Goal: Task Accomplishment & Management: Complete application form

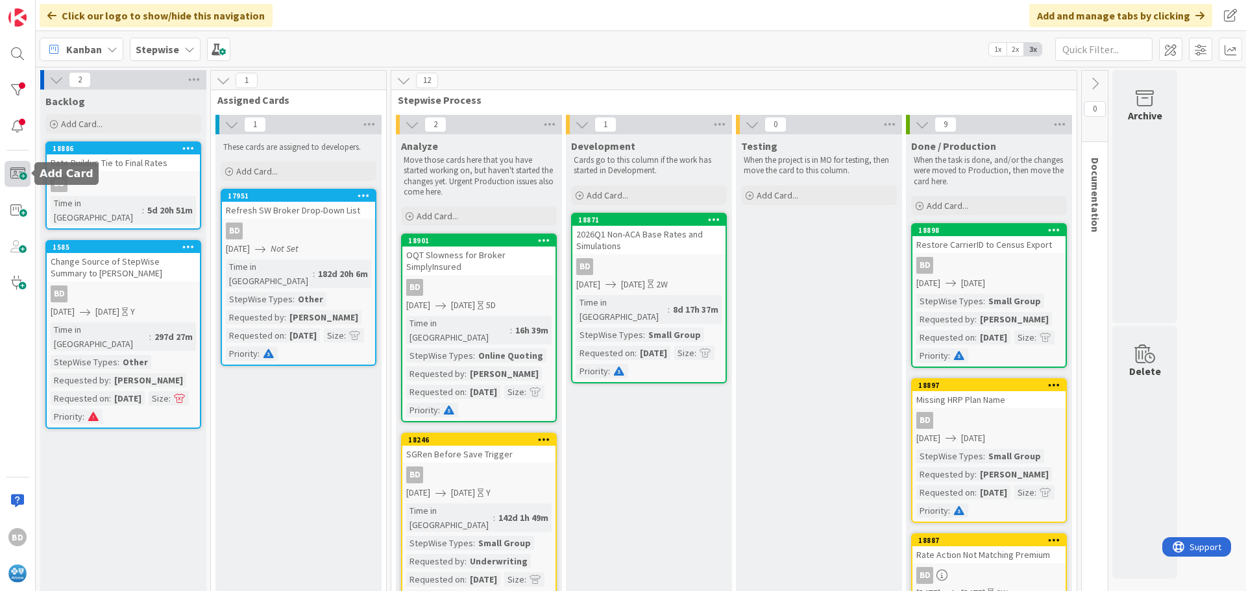
click at [25, 174] on span at bounding box center [18, 174] width 26 height 26
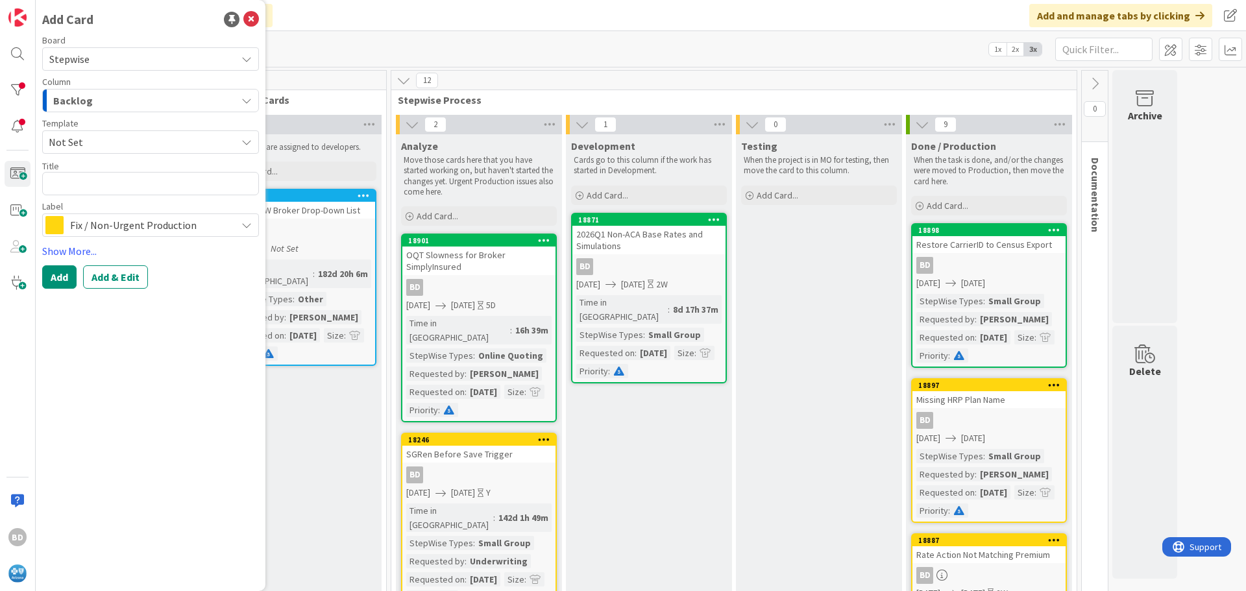
click at [123, 182] on textarea at bounding box center [150, 183] width 217 height 23
type textarea "x"
type textarea "M"
type textarea "x"
type textarea "Mi"
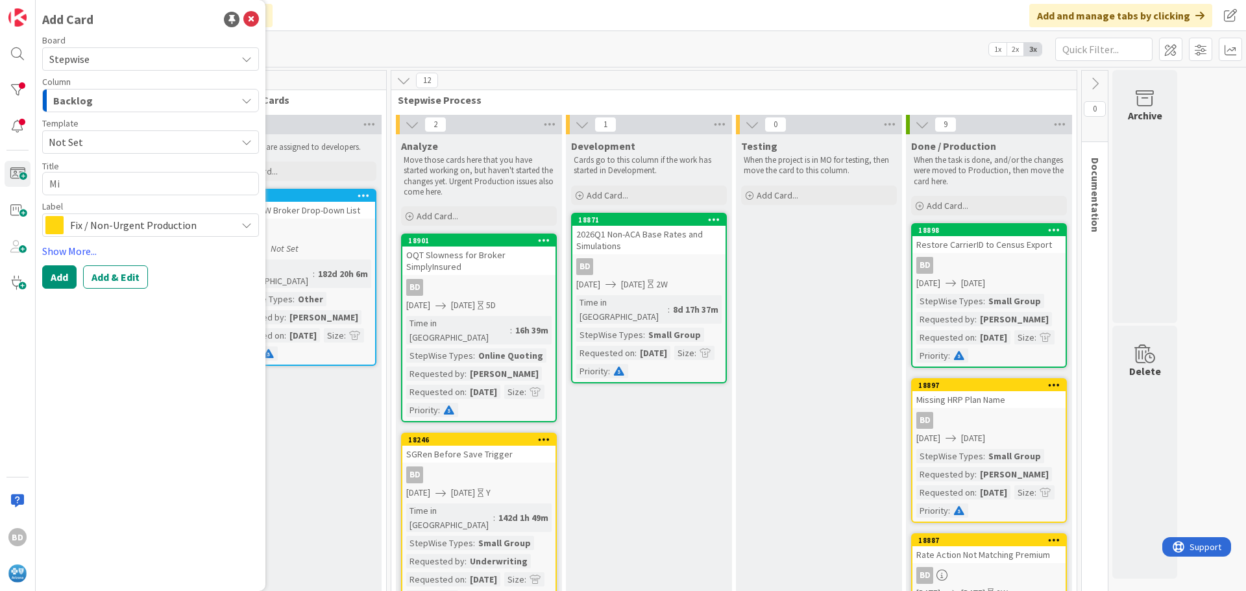
type textarea "x"
type textarea "Mis"
type textarea "x"
type textarea "Missi"
type textarea "x"
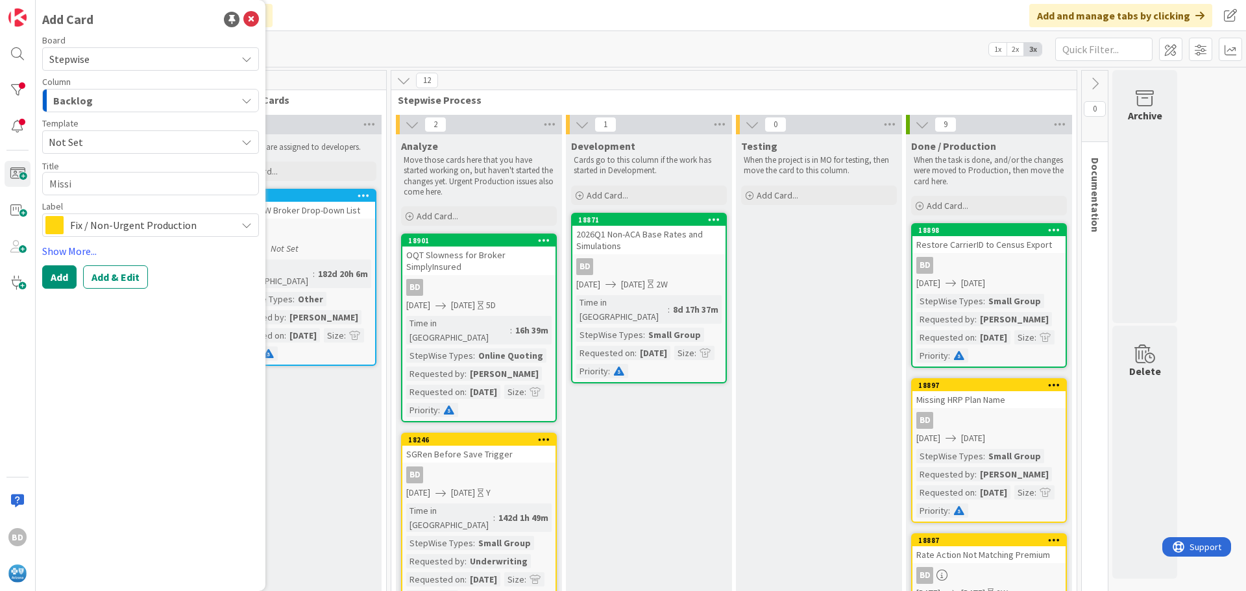
type textarea "Missin"
type textarea "x"
type textarea "Missing"
type textarea "x"
type textarea "Missing"
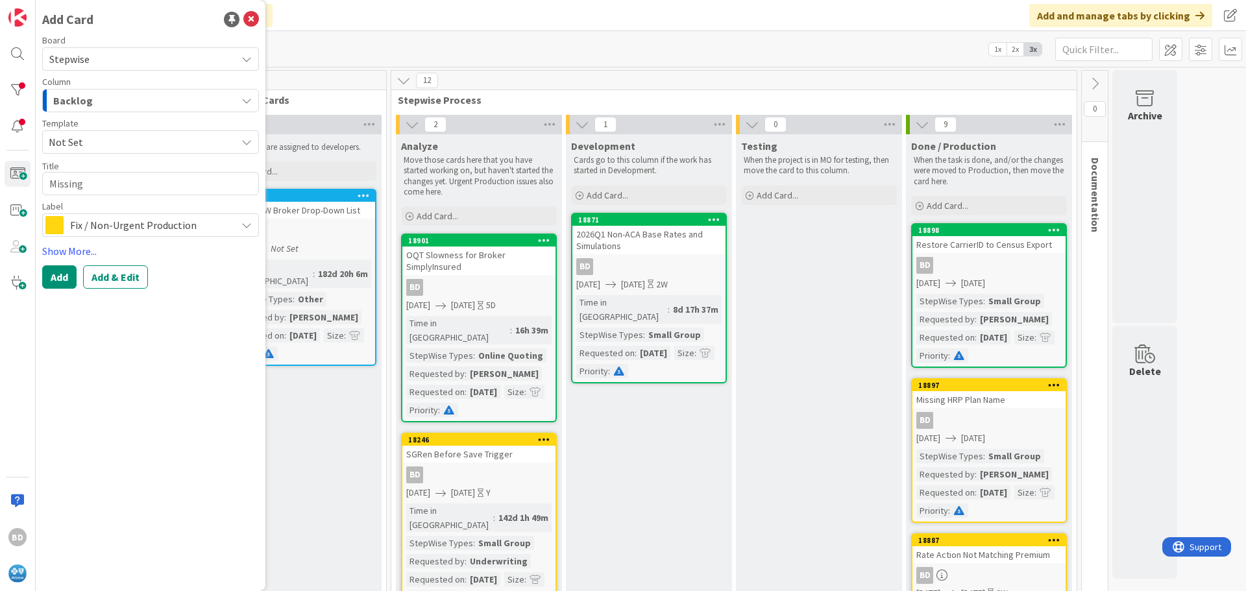
type textarea "x"
type textarea "Missing H"
type textarea "x"
type textarea "Missing HR"
type textarea "x"
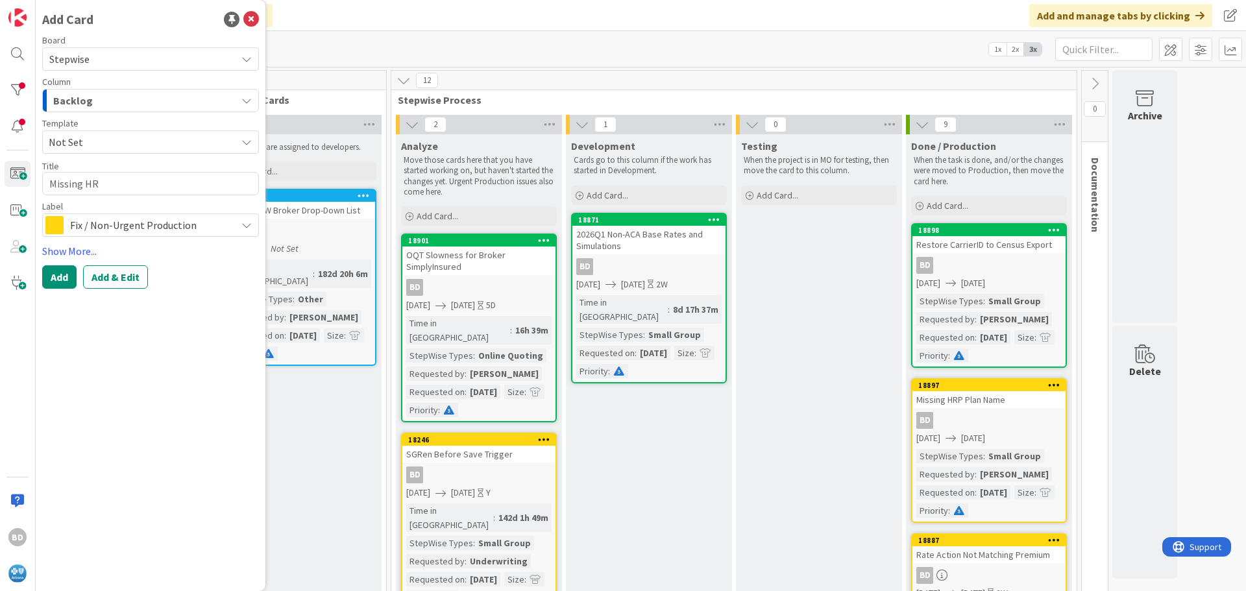
type textarea "Missing HRP"
type textarea "x"
type textarea "Missing HRP"
type textarea "x"
type textarea "Missing HRP H"
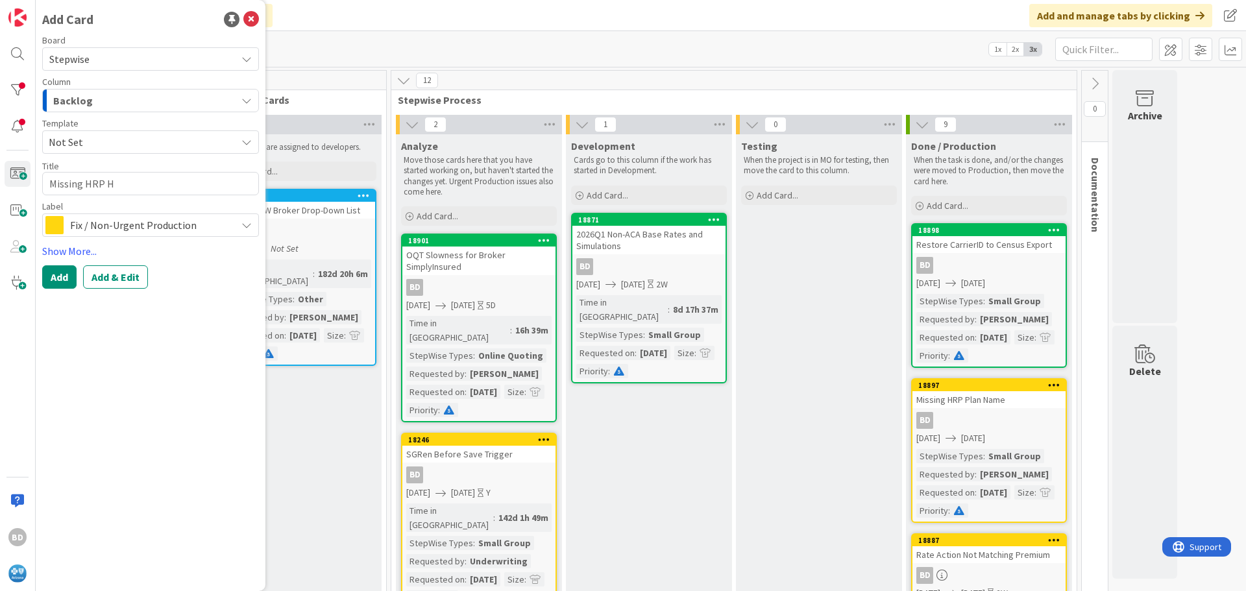
type textarea "x"
type textarea "Missing HRP HC"
type textarea "x"
type textarea "Missing HRP HCC"
type textarea "x"
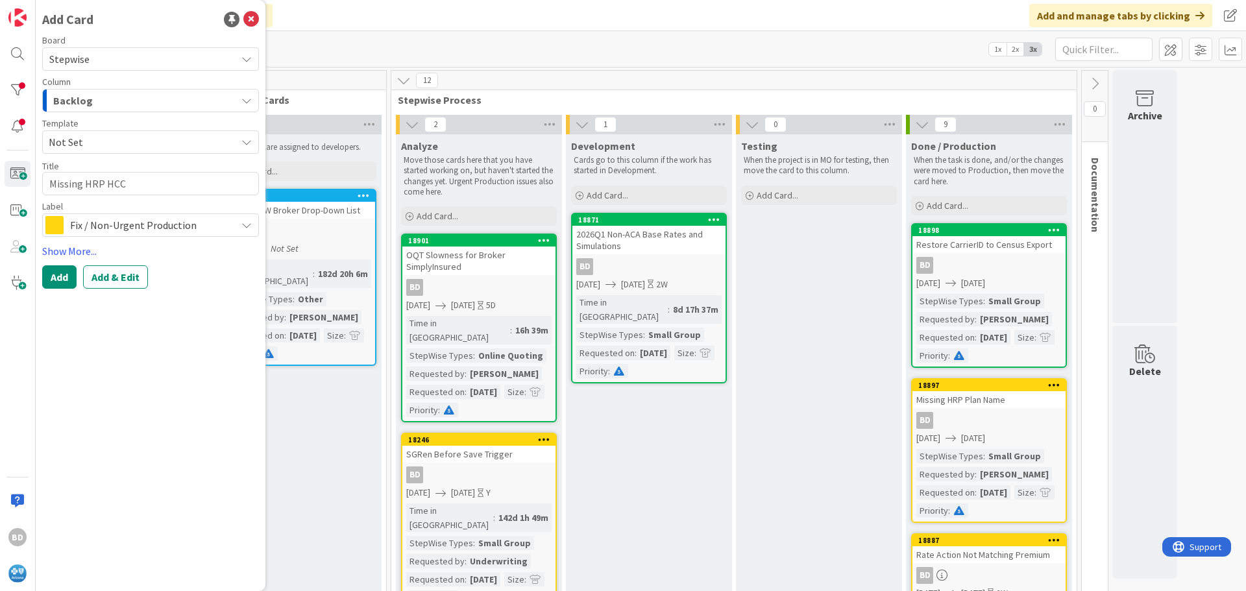
type textarea "Missing HRP HCC"
type textarea "x"
type textarea "Missing HRP HCC I"
type textarea "x"
type textarea "Missing HRP HCC ID"
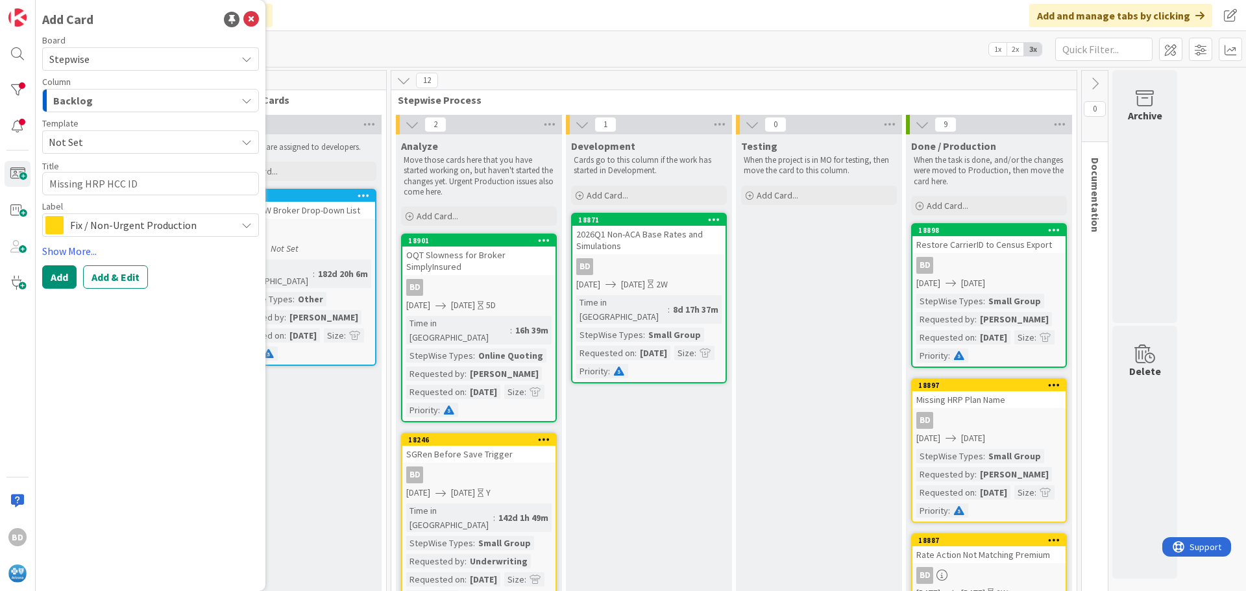
click at [128, 221] on span "Fix / Non-Urgent Production" at bounding box center [150, 225] width 160 height 18
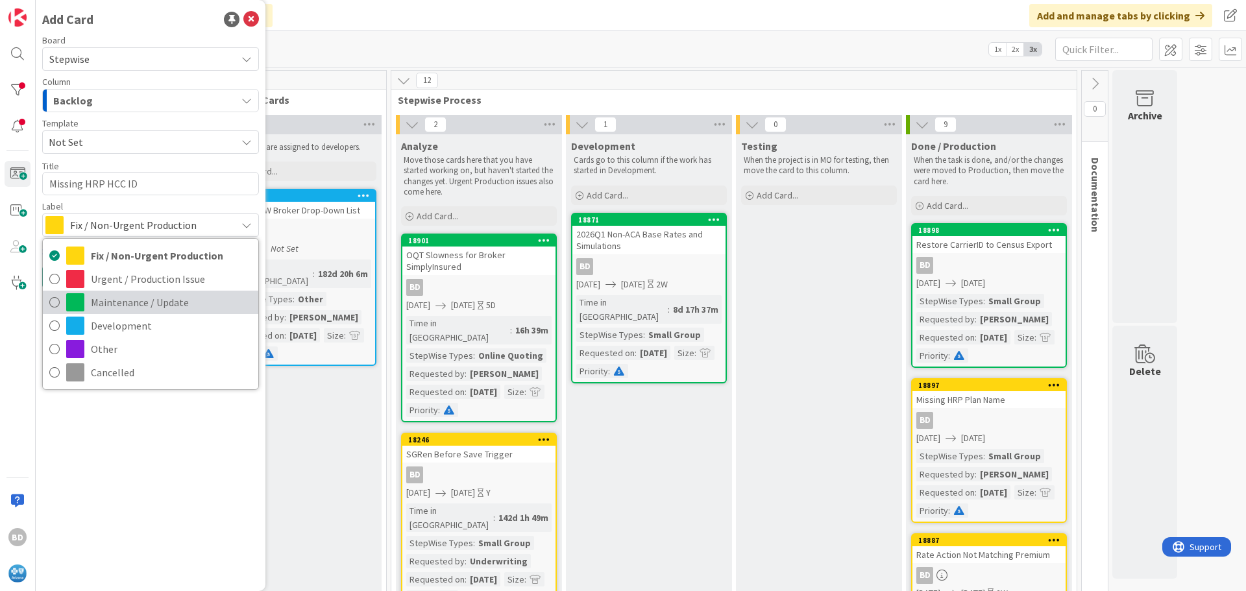
click at [119, 304] on span "Maintenance / Update" at bounding box center [171, 302] width 161 height 19
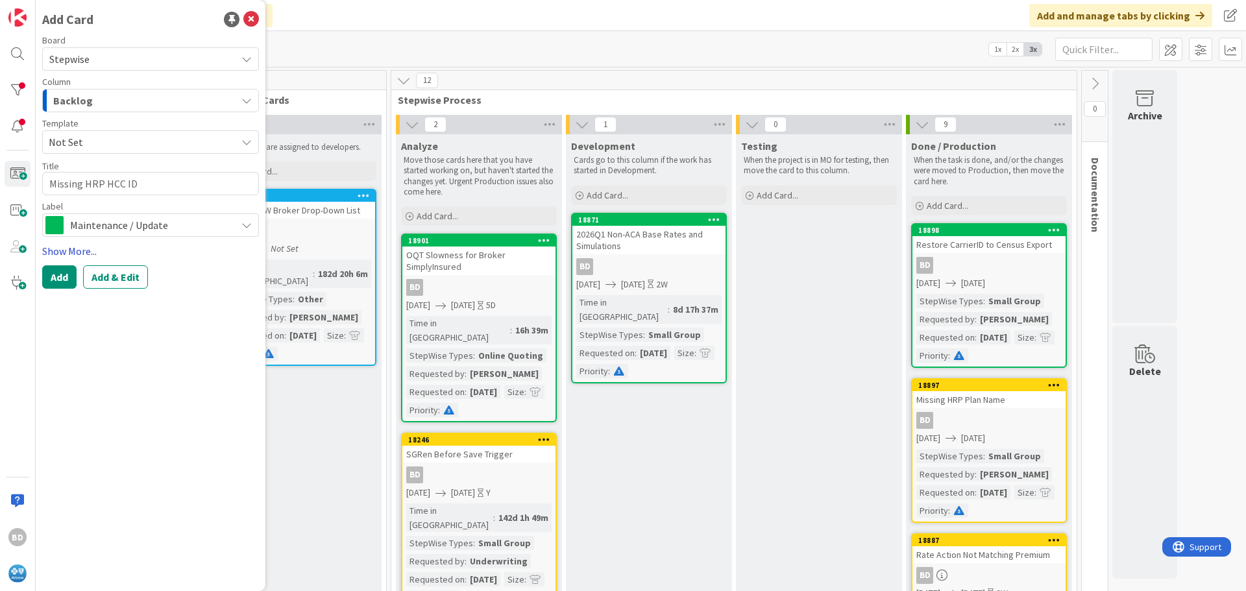
click at [73, 254] on link "Show More..." at bounding box center [150, 251] width 217 height 16
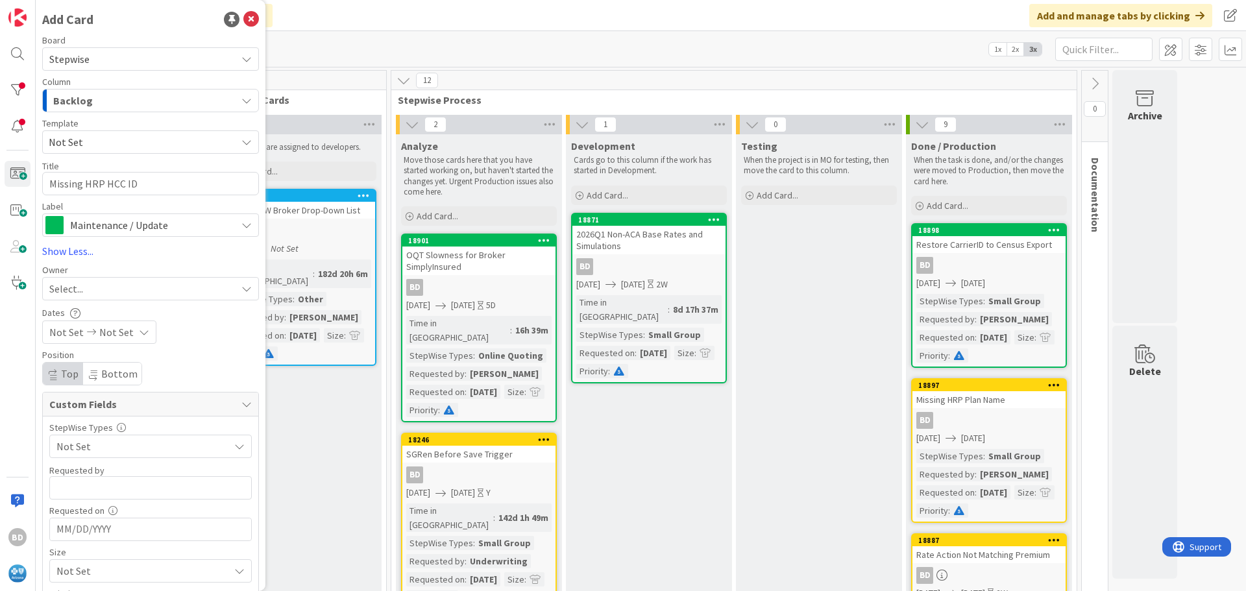
click at [75, 287] on span "Select..." at bounding box center [66, 289] width 34 height 16
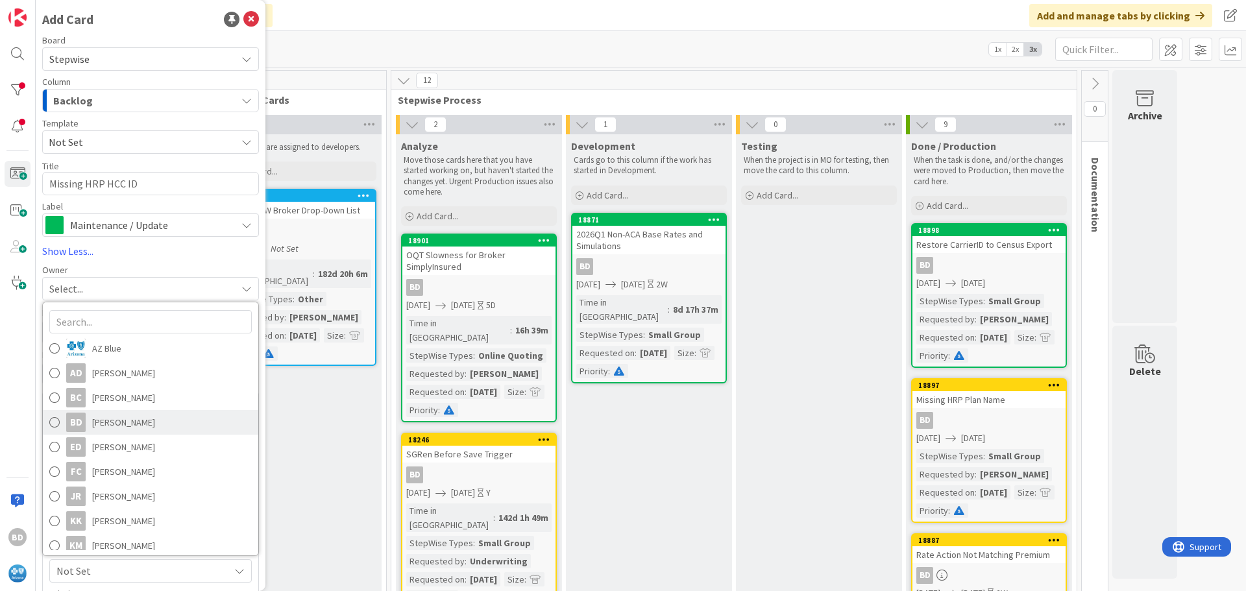
click at [103, 428] on span "[PERSON_NAME]" at bounding box center [123, 422] width 63 height 19
type textarea "x"
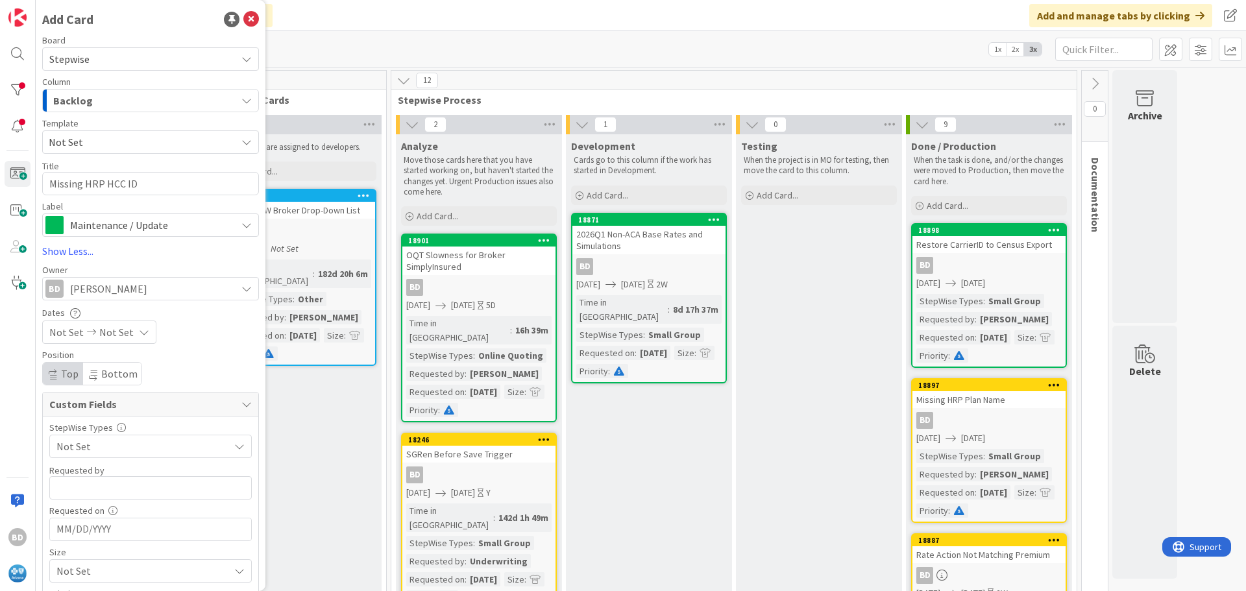
click at [65, 335] on span "Not Set" at bounding box center [66, 332] width 34 height 16
click at [142, 511] on td "27" at bounding box center [145, 519] width 25 height 25
type input "[DATE]"
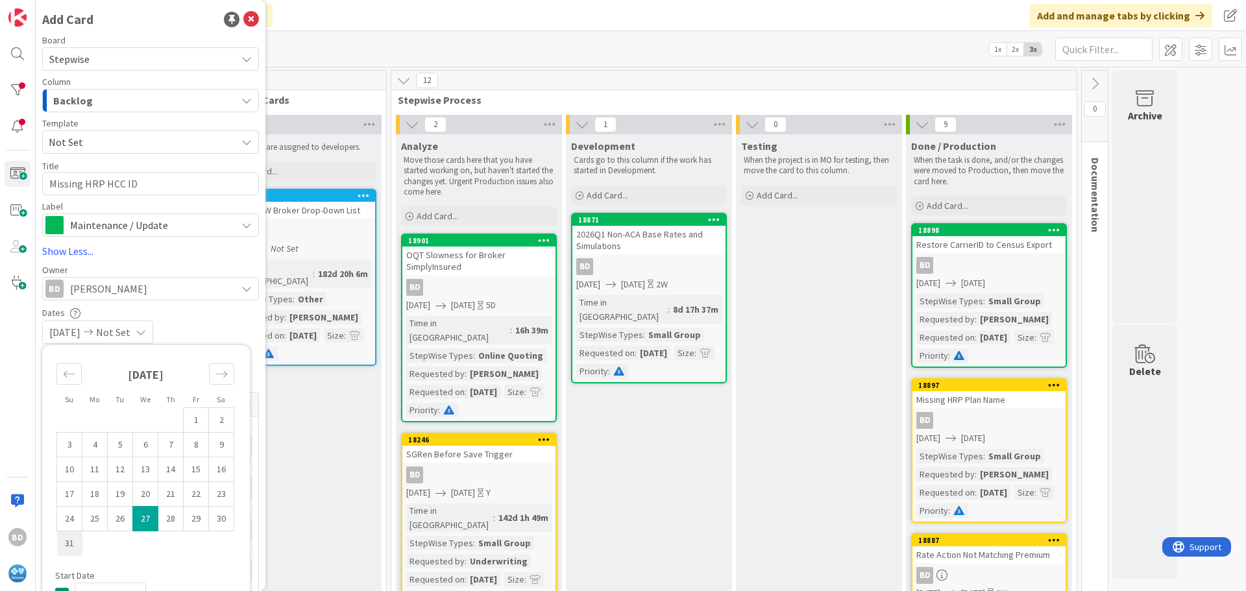
type textarea "x"
click at [66, 543] on td "31" at bounding box center [69, 543] width 25 height 25
type input "[DATE]"
click at [194, 328] on div "[DATE] [DATE]" at bounding box center [150, 332] width 217 height 23
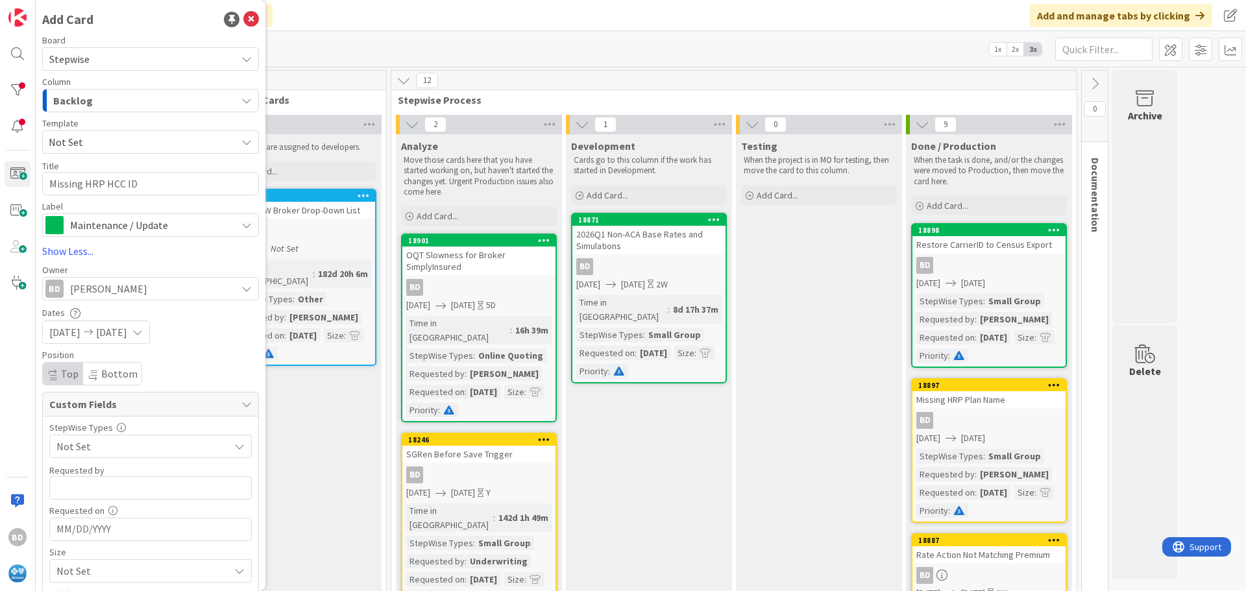
click at [85, 450] on span "Not Set" at bounding box center [139, 446] width 166 height 18
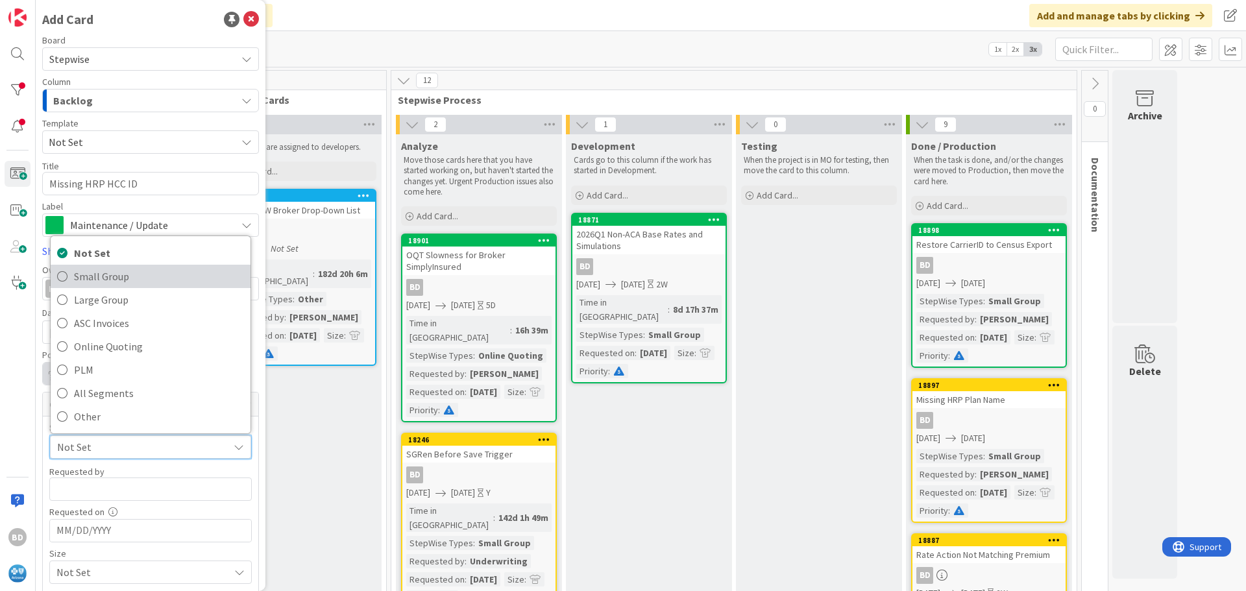
click at [112, 281] on span "Small Group" at bounding box center [159, 276] width 170 height 19
type textarea "x"
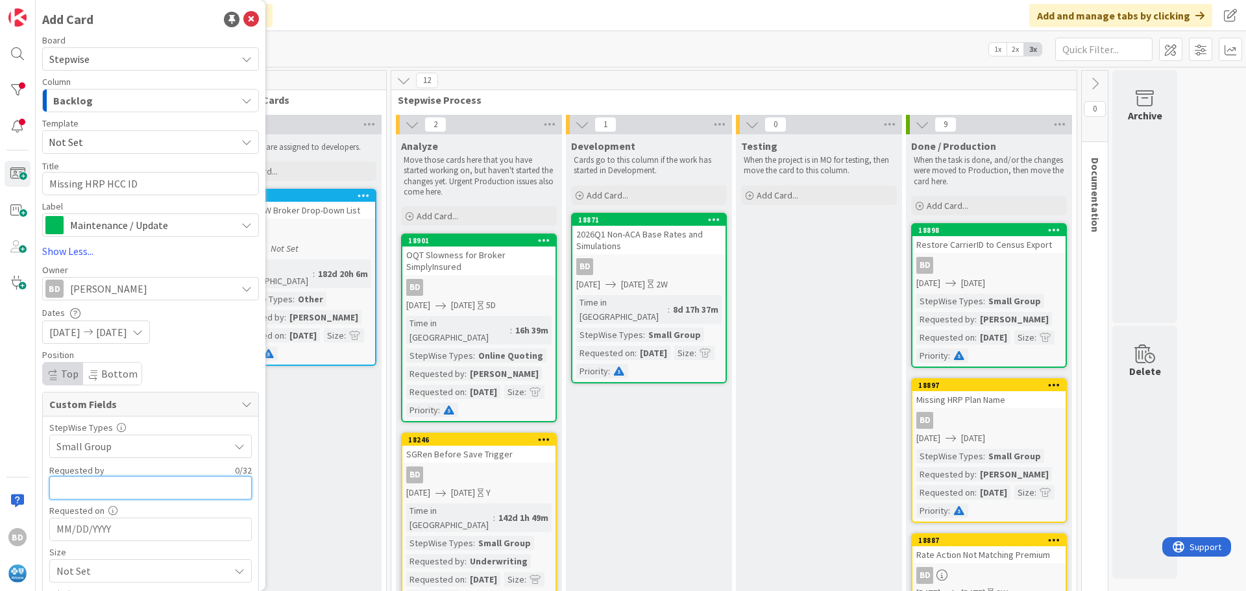
click at [87, 480] on input "text" at bounding box center [150, 487] width 202 height 23
click at [105, 484] on input "text" at bounding box center [150, 487] width 202 height 23
type input "[PERSON_NAME]"
type textarea "x"
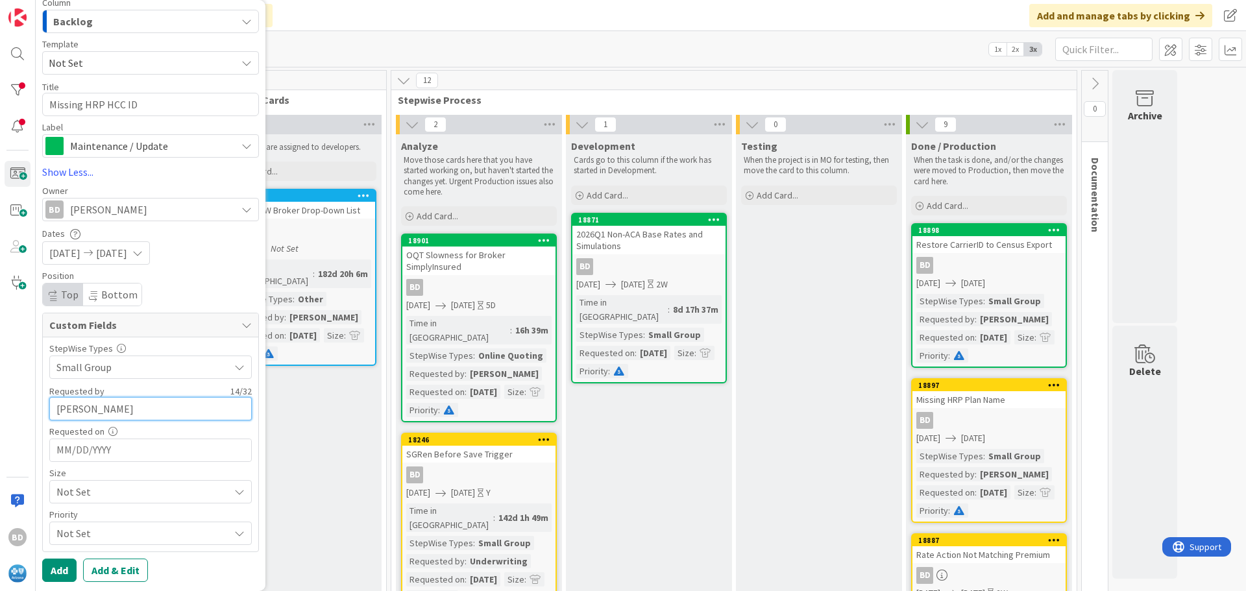
scroll to position [80, 0]
type input "[PERSON_NAME]"
click at [74, 447] on input "MM/DD/YYYY" at bounding box center [150, 450] width 188 height 22
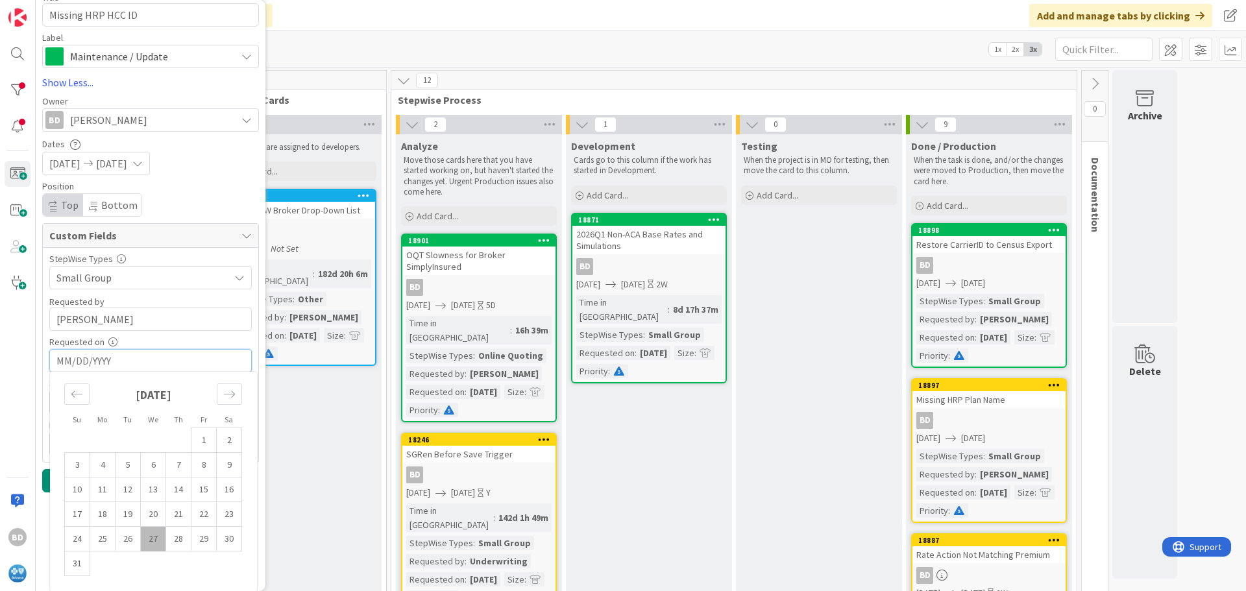
click at [154, 538] on td "27" at bounding box center [153, 539] width 25 height 25
type textarea "x"
type input "[DATE]"
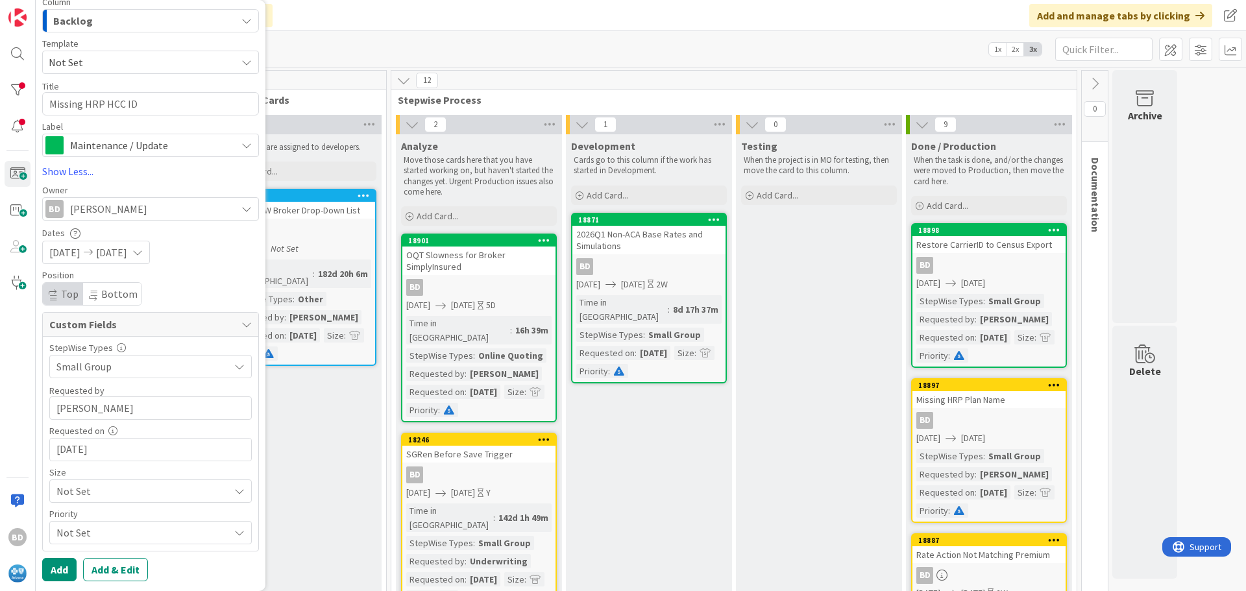
click at [93, 376] on span "Not Set" at bounding box center [139, 367] width 166 height 18
click at [104, 399] on span "Small" at bounding box center [168, 389] width 151 height 19
click at [95, 376] on span "Not Set" at bounding box center [139, 367] width 166 height 18
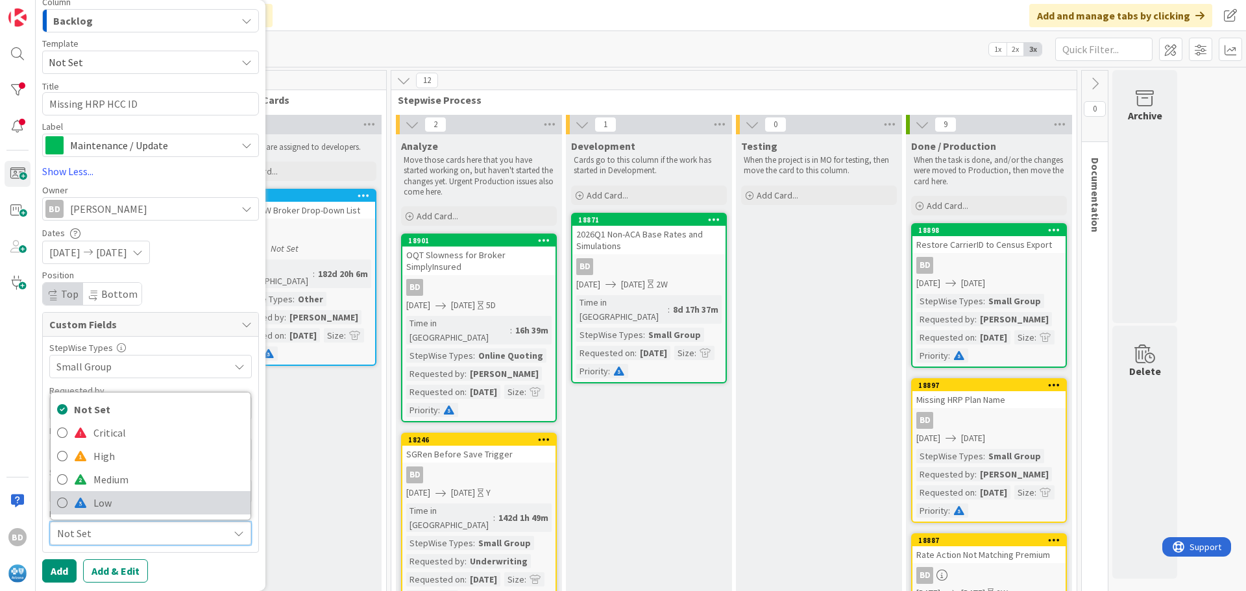
click at [95, 511] on span "Low" at bounding box center [168, 502] width 151 height 19
type textarea "x"
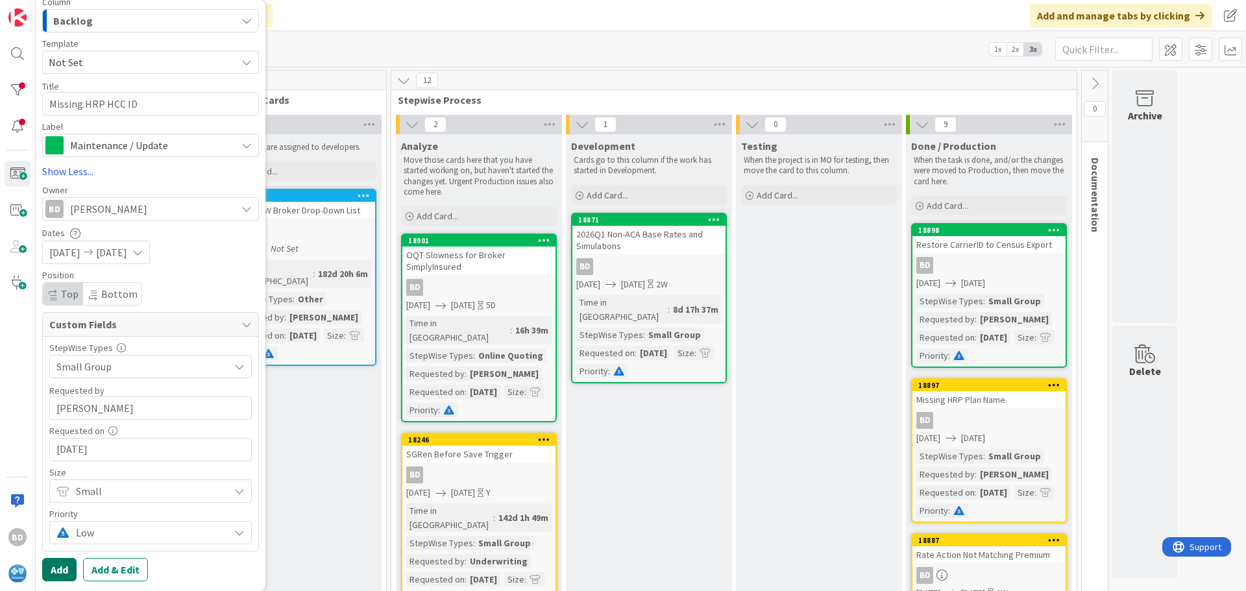
click at [55, 562] on button "Add" at bounding box center [59, 569] width 34 height 23
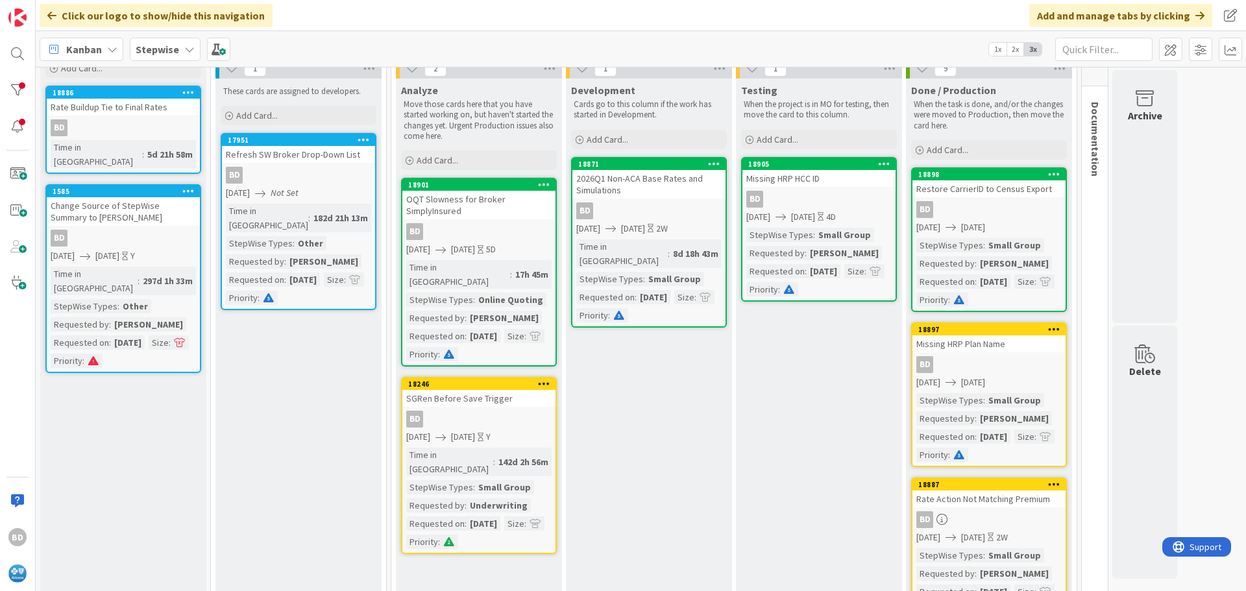
scroll to position [64, 0]
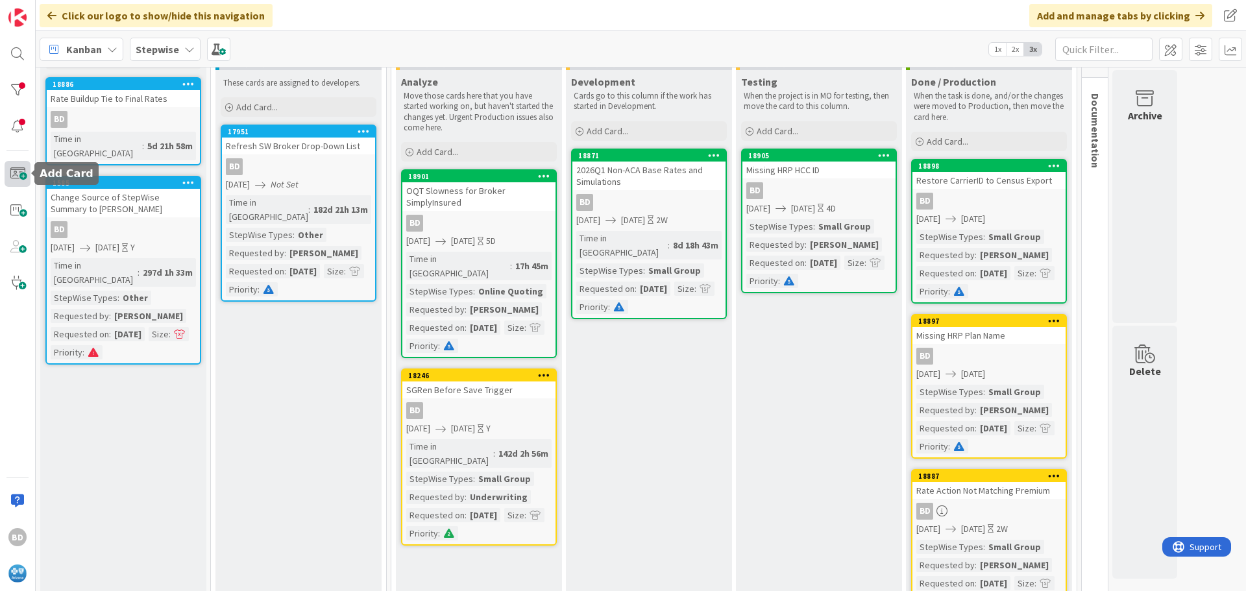
click at [17, 162] on span at bounding box center [18, 174] width 26 height 26
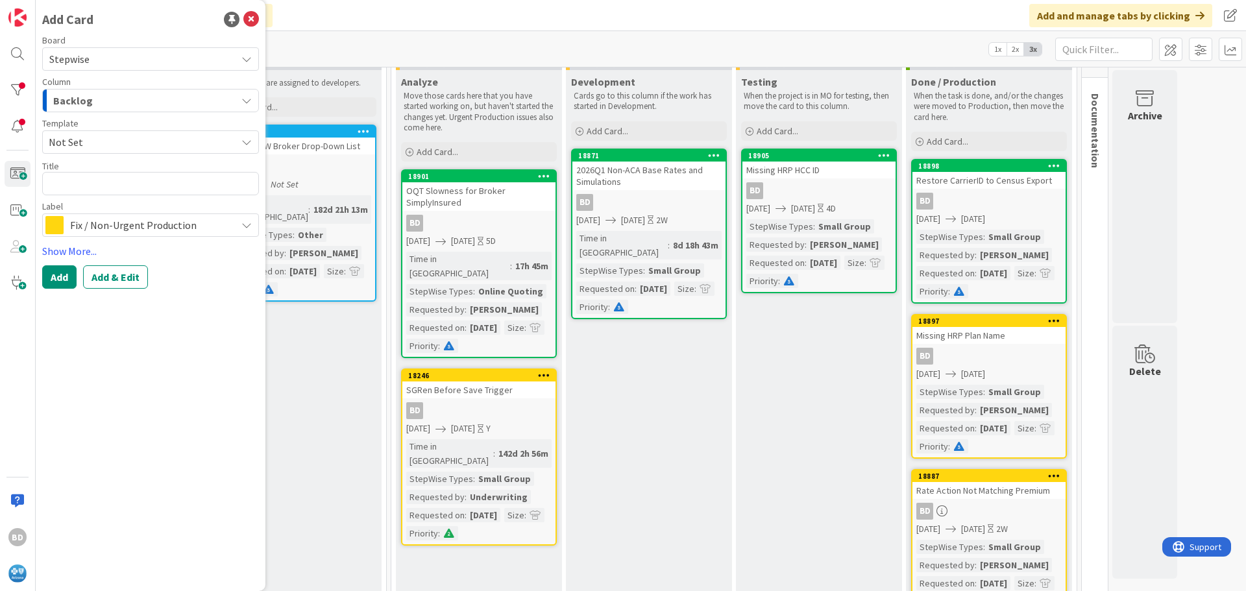
click at [107, 183] on textarea at bounding box center [150, 183] width 217 height 23
type textarea "x"
type textarea "A"
type textarea "x"
type textarea "Ad"
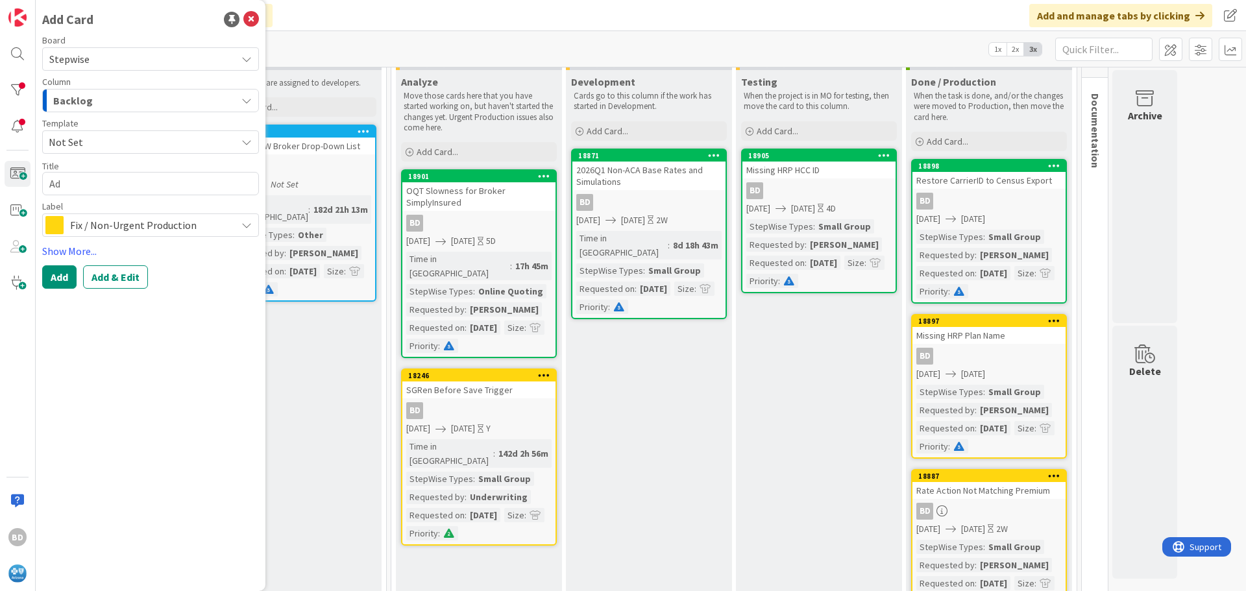
type textarea "x"
type textarea "Add"
type textarea "x"
type textarea "Add"
type textarea "x"
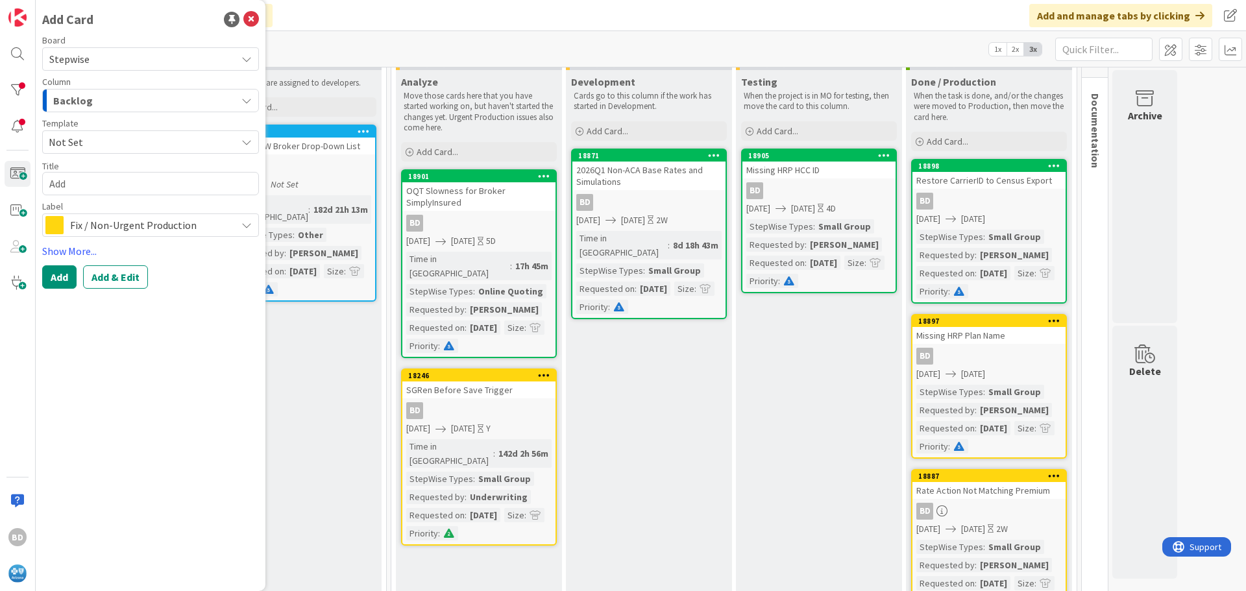
type textarea "Add P"
type textarea "x"
type textarea "Add PL"
type textarea "x"
type textarea "Add PLM"
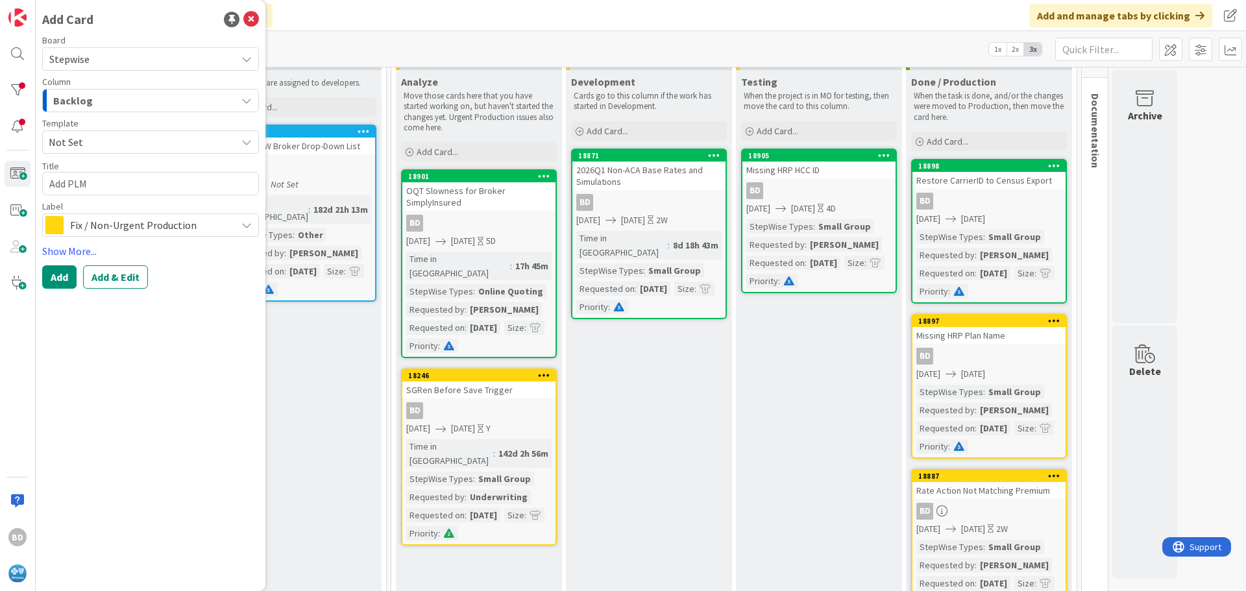
type textarea "x"
type textarea "Add PLM"
type textarea "x"
type textarea "Add PLM I"
type textarea "x"
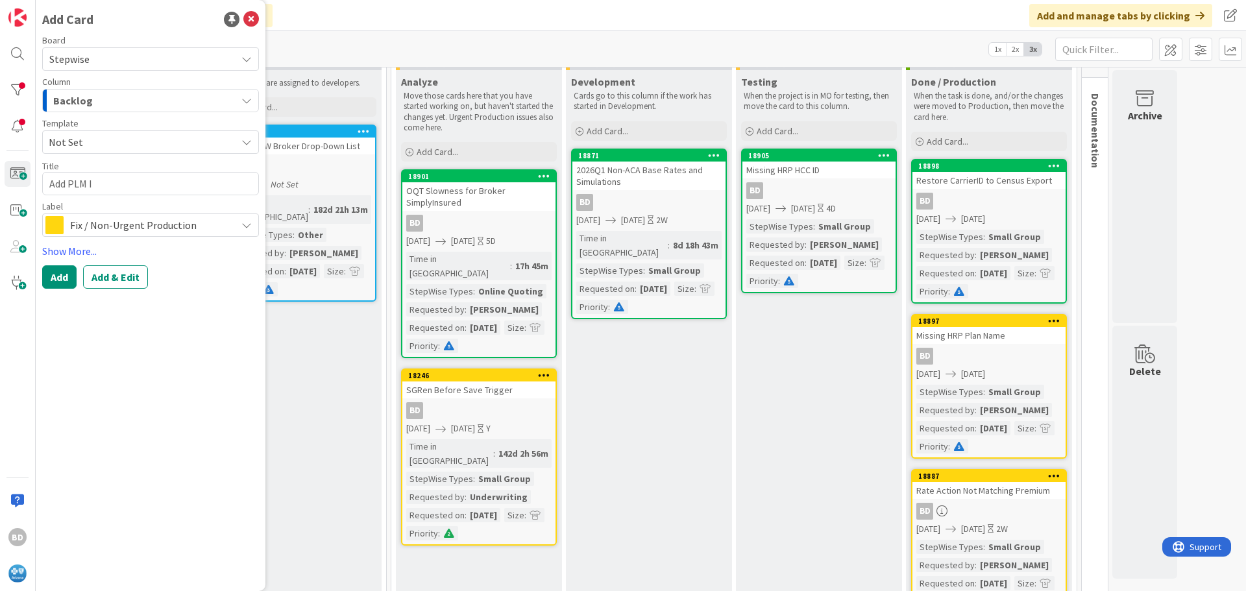
type textarea "Add PLM ID"
type textarea "x"
type textarea "Add PLM IDs"
click at [108, 231] on span "Fix / Non-Urgent Production" at bounding box center [150, 225] width 160 height 18
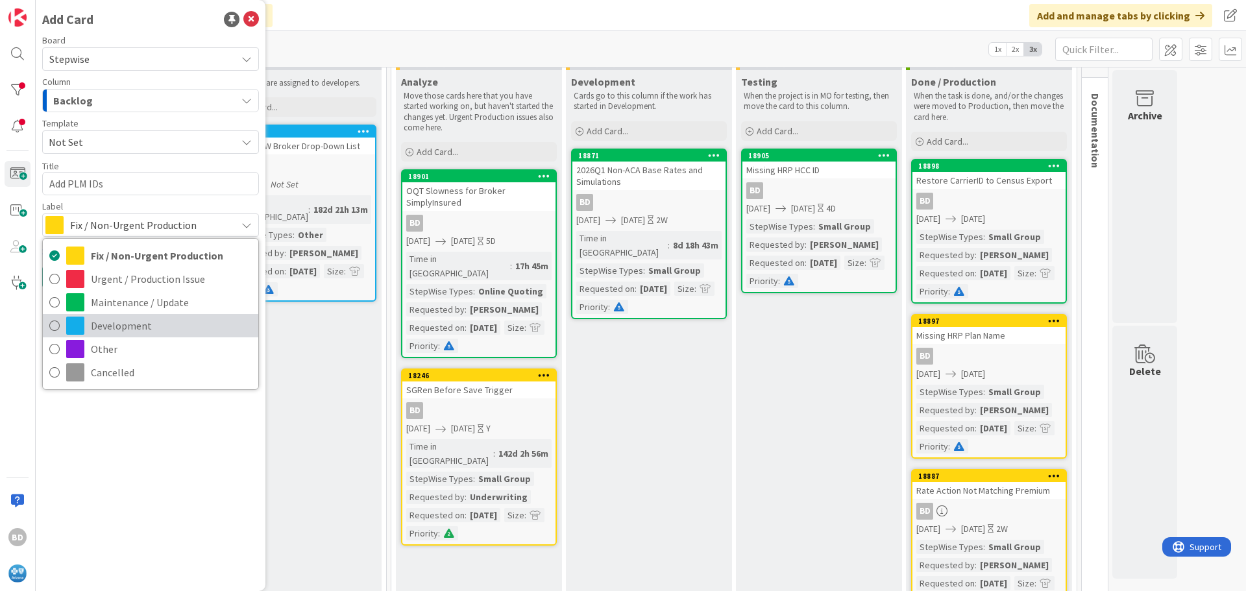
click at [107, 317] on span "Development" at bounding box center [171, 325] width 161 height 19
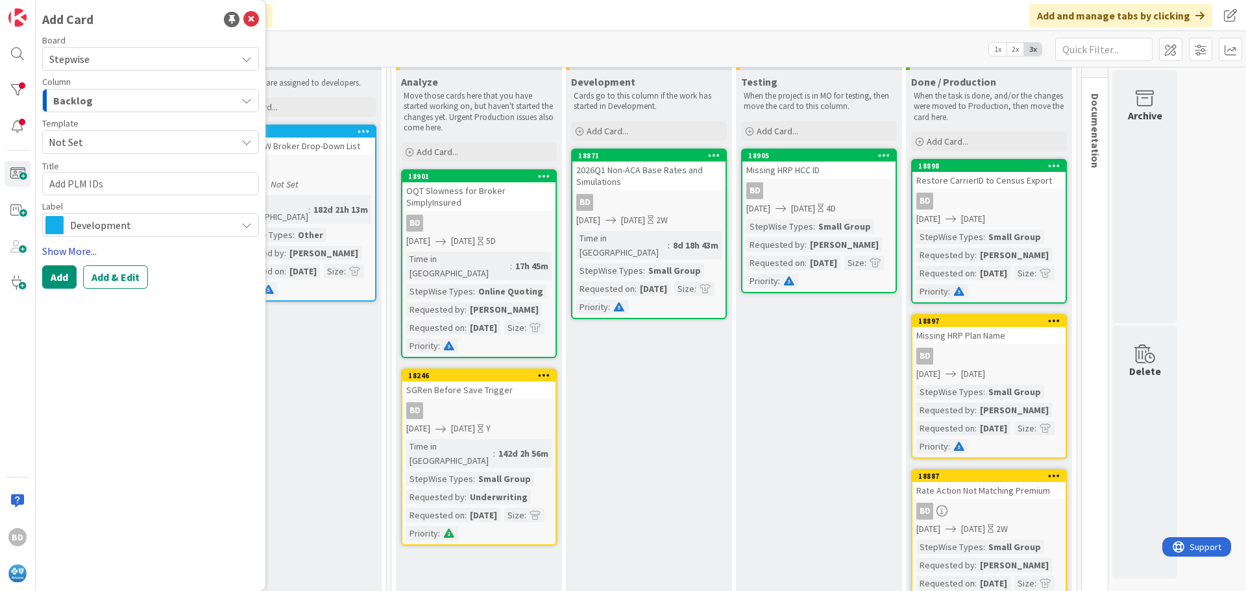
click at [75, 246] on link "Show More..." at bounding box center [150, 251] width 217 height 16
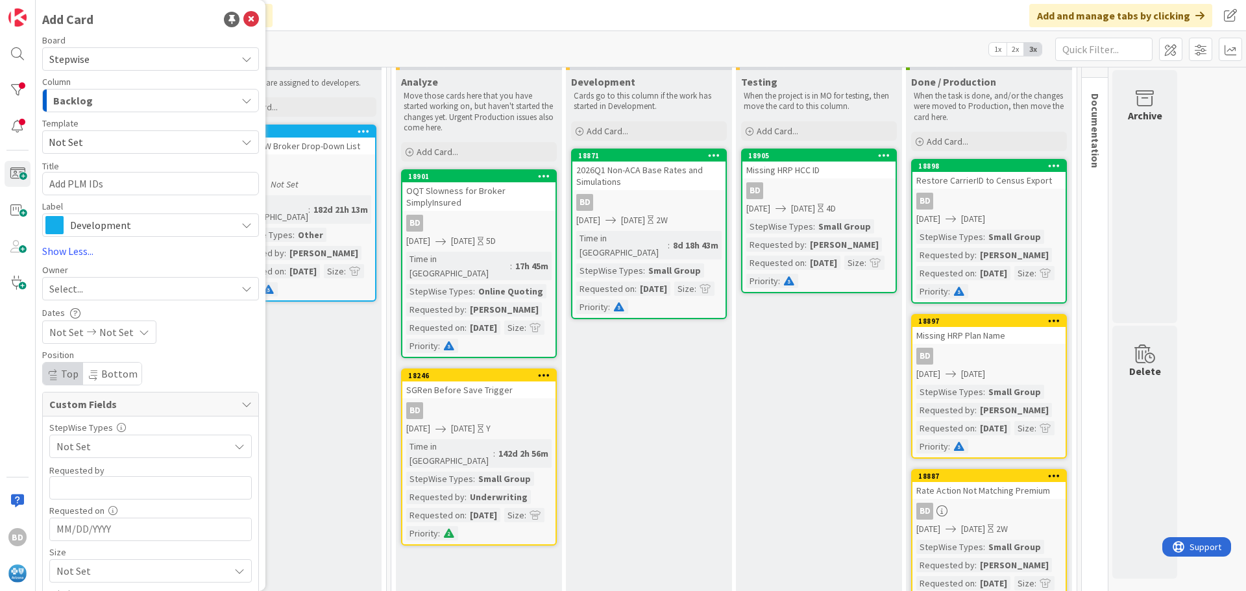
click at [81, 291] on span "Select..." at bounding box center [66, 289] width 34 height 16
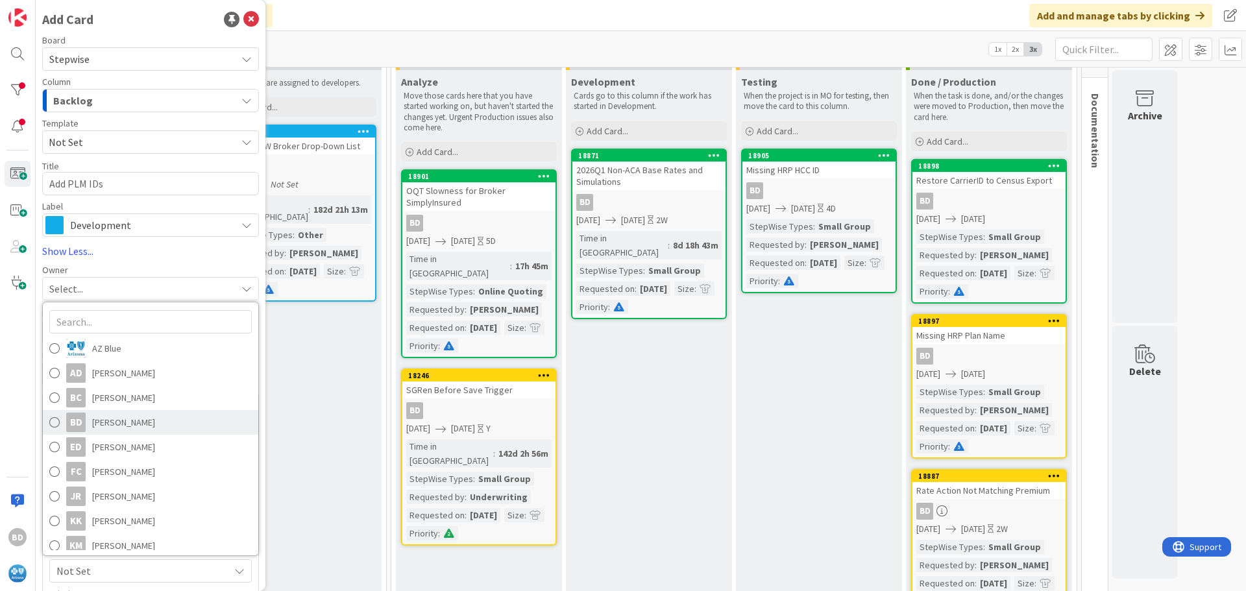
click at [110, 415] on span "[PERSON_NAME]" at bounding box center [123, 422] width 63 height 19
type textarea "x"
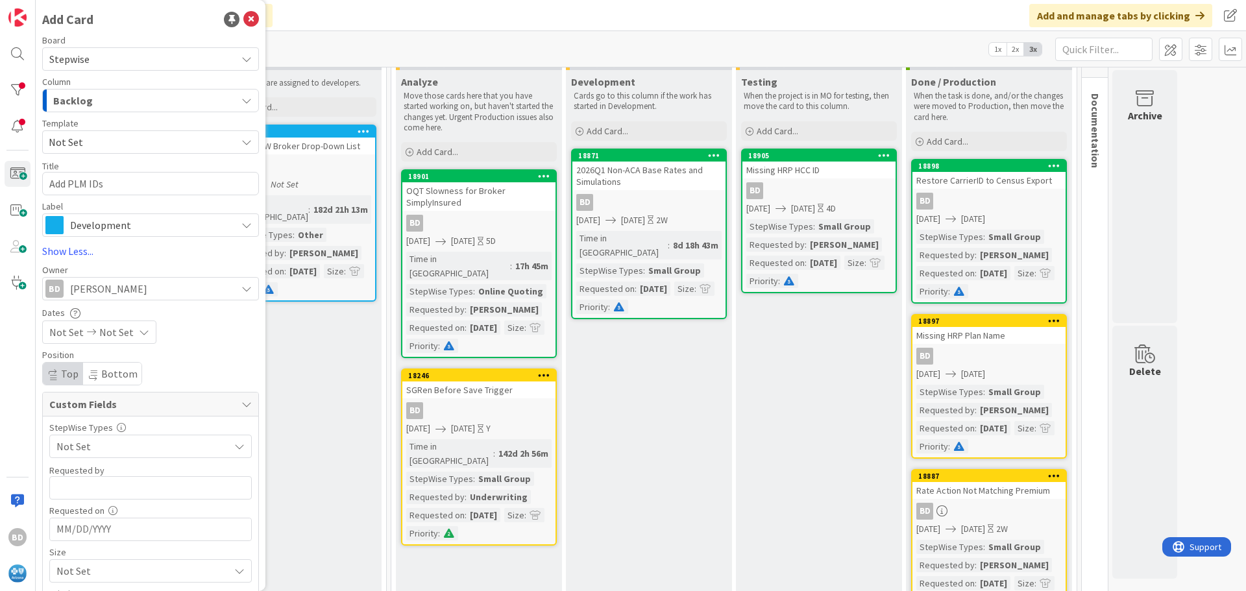
click at [82, 324] on div "Not Set Not Set" at bounding box center [99, 332] width 114 height 23
click at [87, 513] on td "25" at bounding box center [94, 519] width 25 height 25
type input "[DATE]"
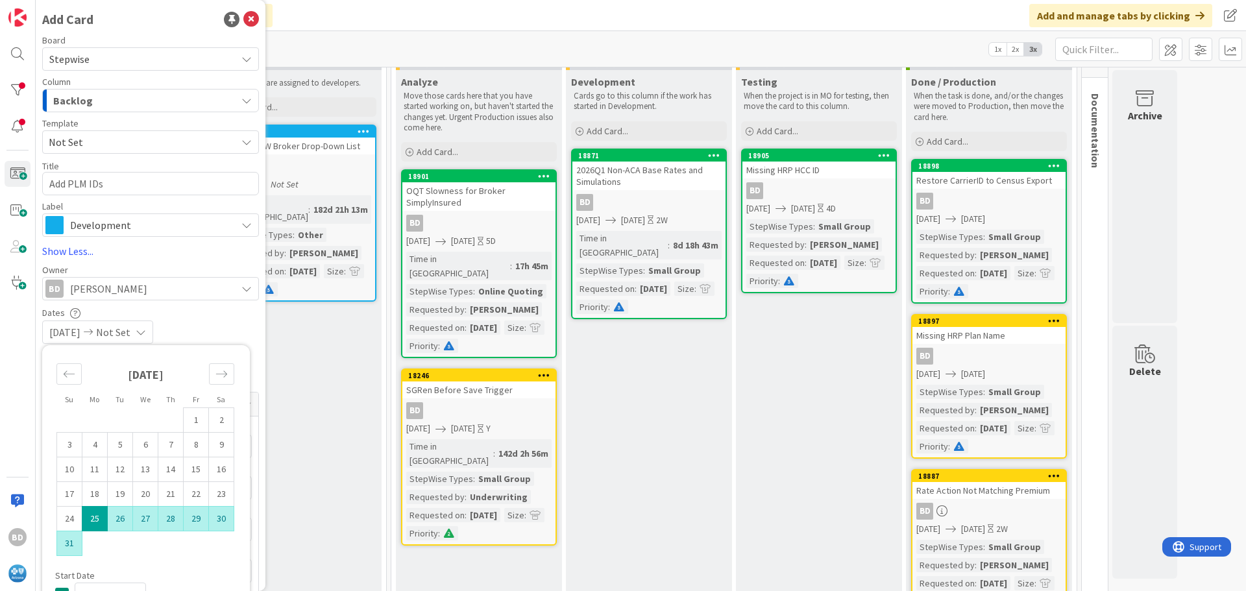
type textarea "x"
click at [71, 547] on td "31" at bounding box center [69, 543] width 25 height 25
type input "[DATE]"
click at [195, 335] on div "[DATE] [DATE]" at bounding box center [150, 332] width 217 height 23
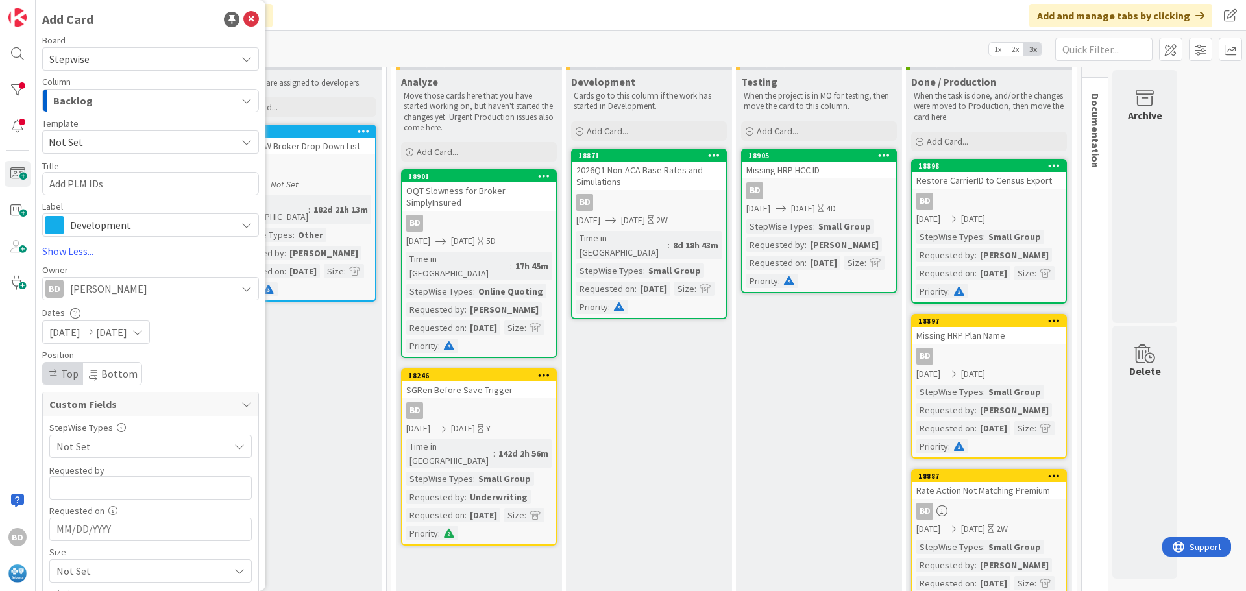
click at [76, 450] on span "Not Set" at bounding box center [139, 446] width 166 height 18
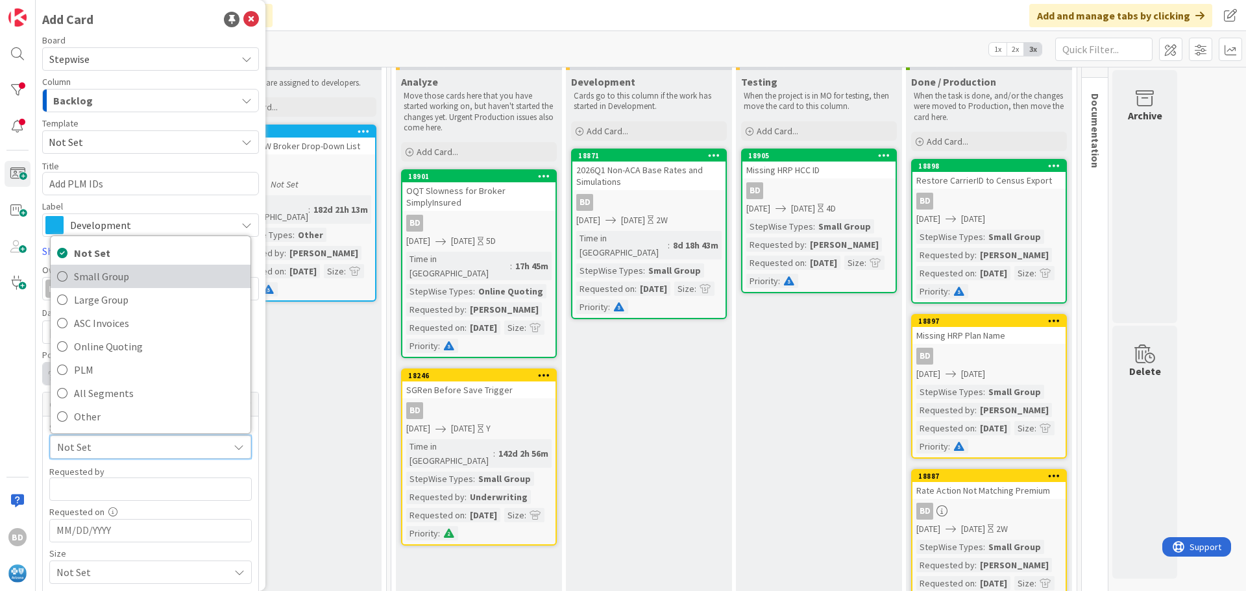
click at [102, 285] on span "Small Group" at bounding box center [159, 276] width 170 height 19
type textarea "x"
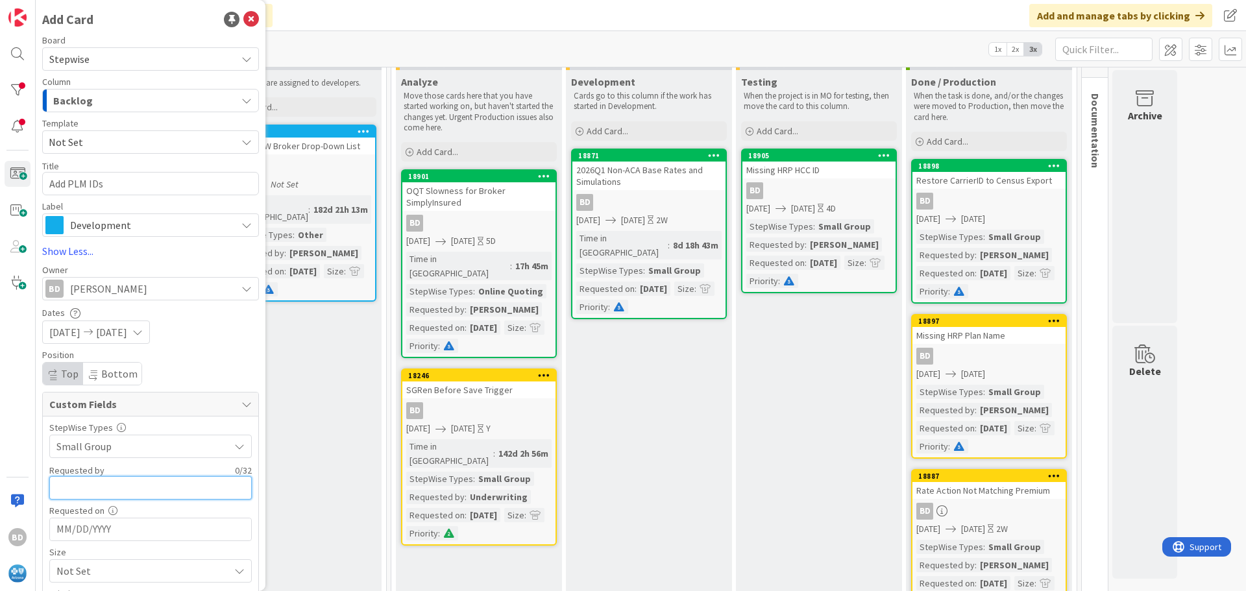
click at [104, 483] on input "text" at bounding box center [150, 487] width 202 height 23
type input "[PERSON_NAME]"
type textarea "x"
click at [93, 488] on input "[PERSON_NAME]" at bounding box center [150, 487] width 202 height 23
type input "[PERSON_NAME]"
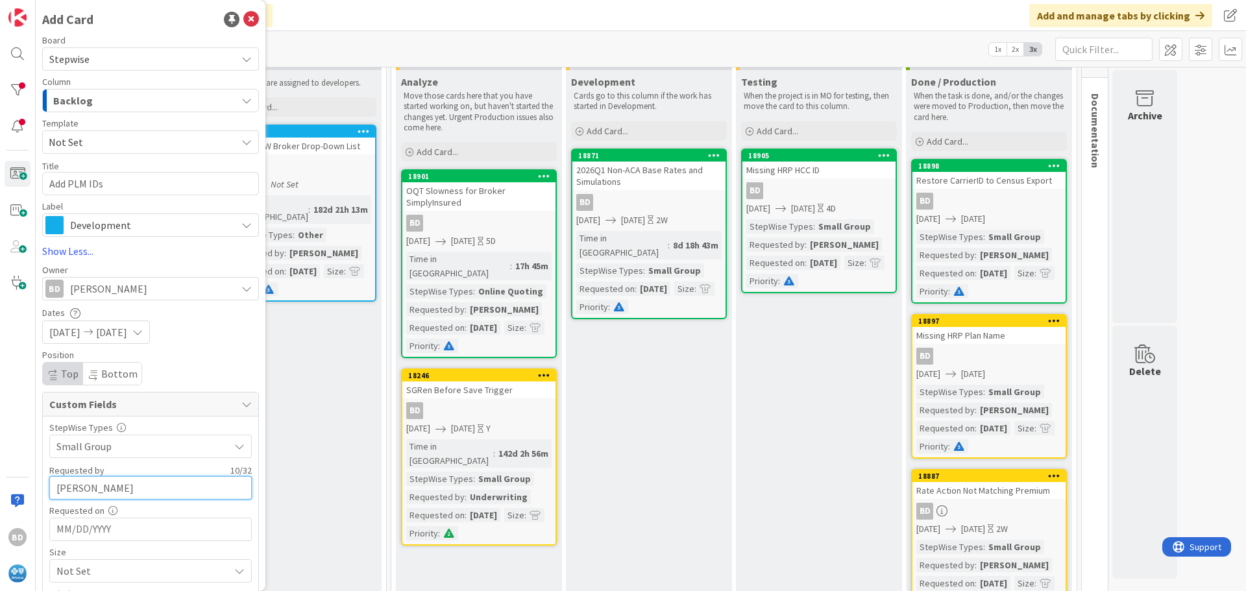
type textarea "x"
type input "[PERSON_NAME]"
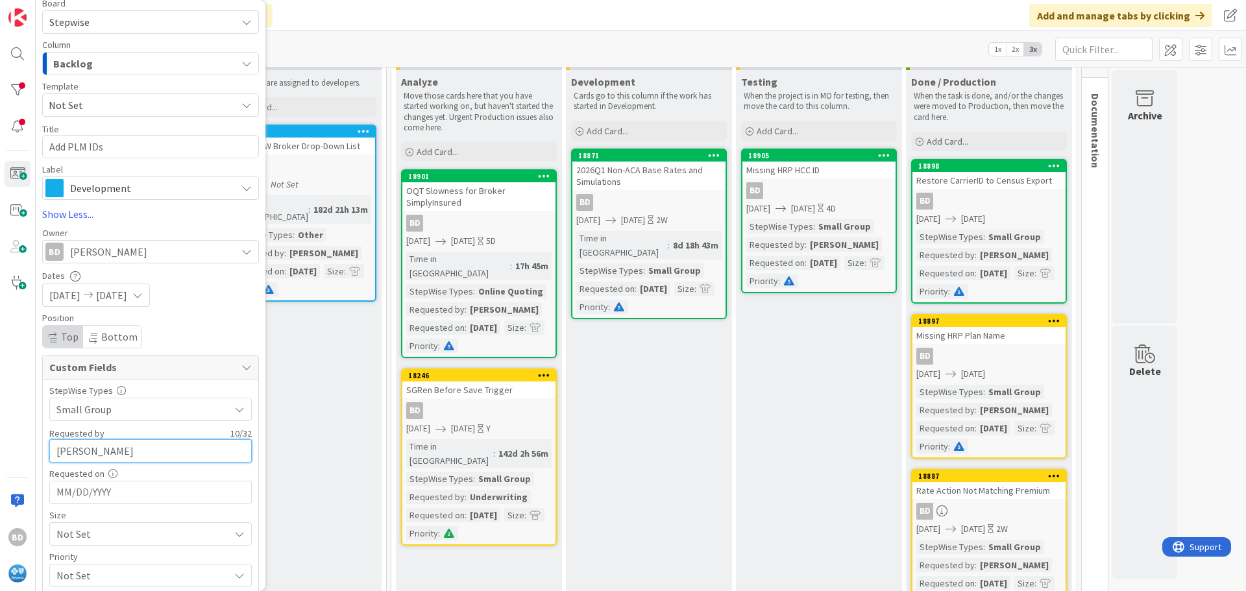
scroll to position [80, 0]
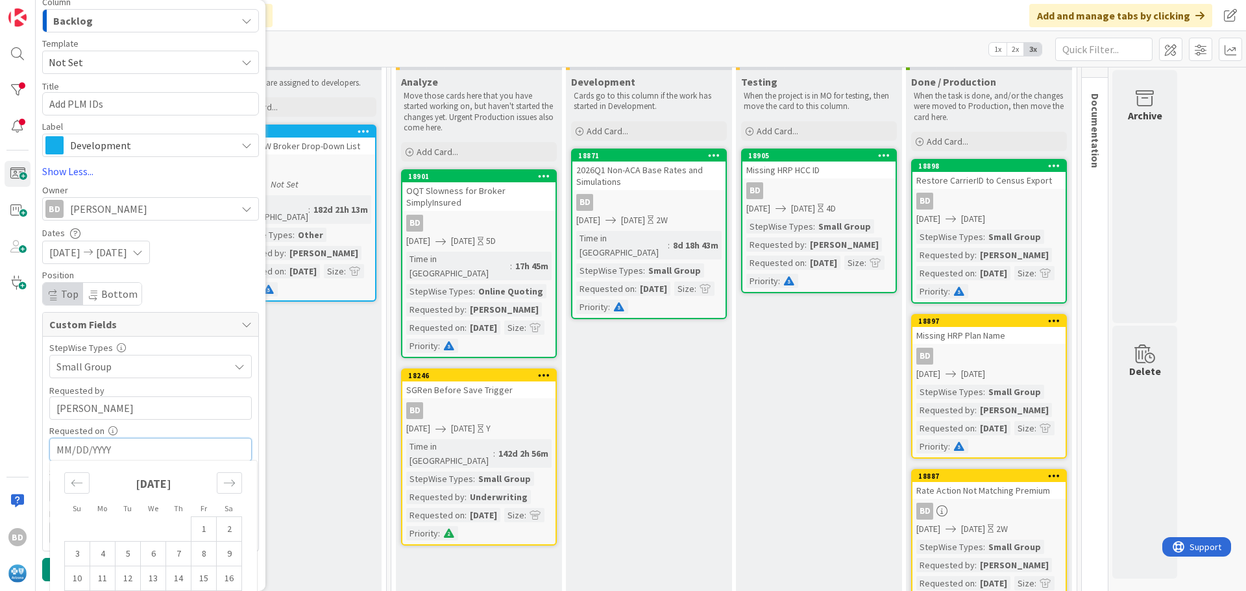
click at [101, 442] on input "MM/DD/YYYY" at bounding box center [150, 450] width 188 height 22
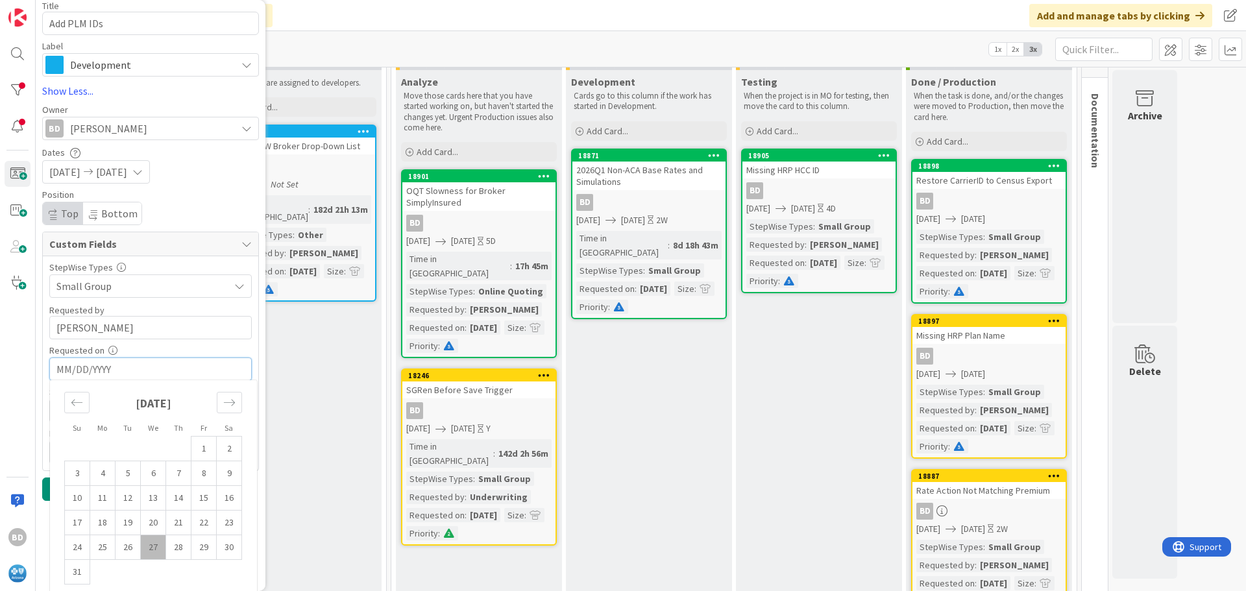
scroll to position [169, 0]
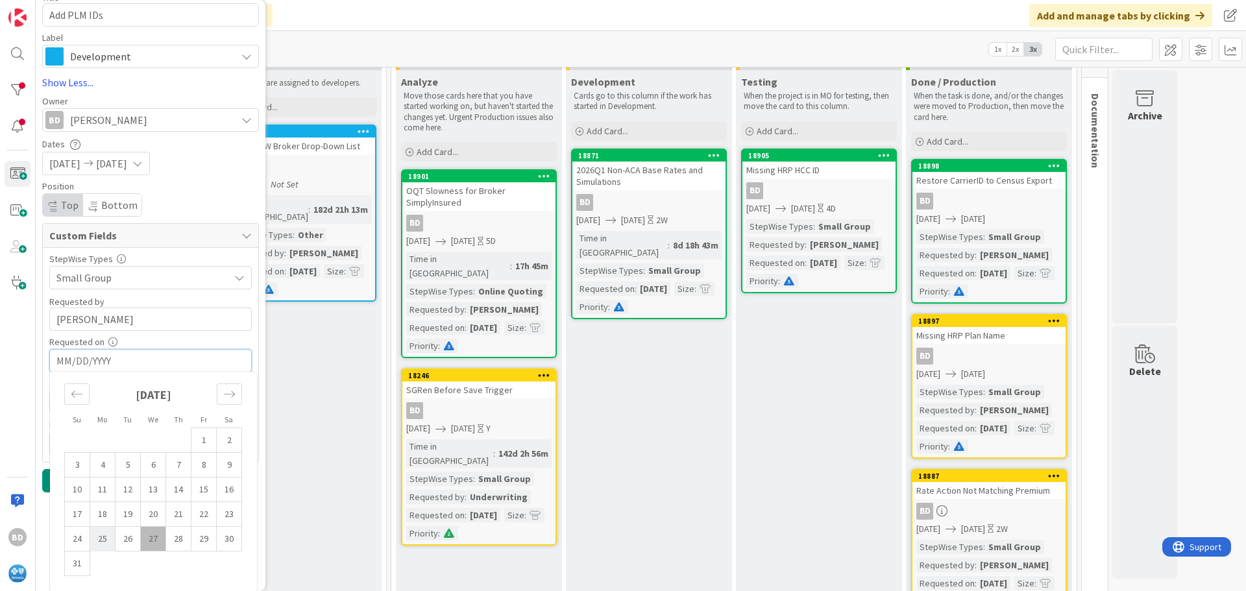
click at [101, 539] on td "25" at bounding box center [102, 539] width 25 height 25
type textarea "x"
type input "[DATE]"
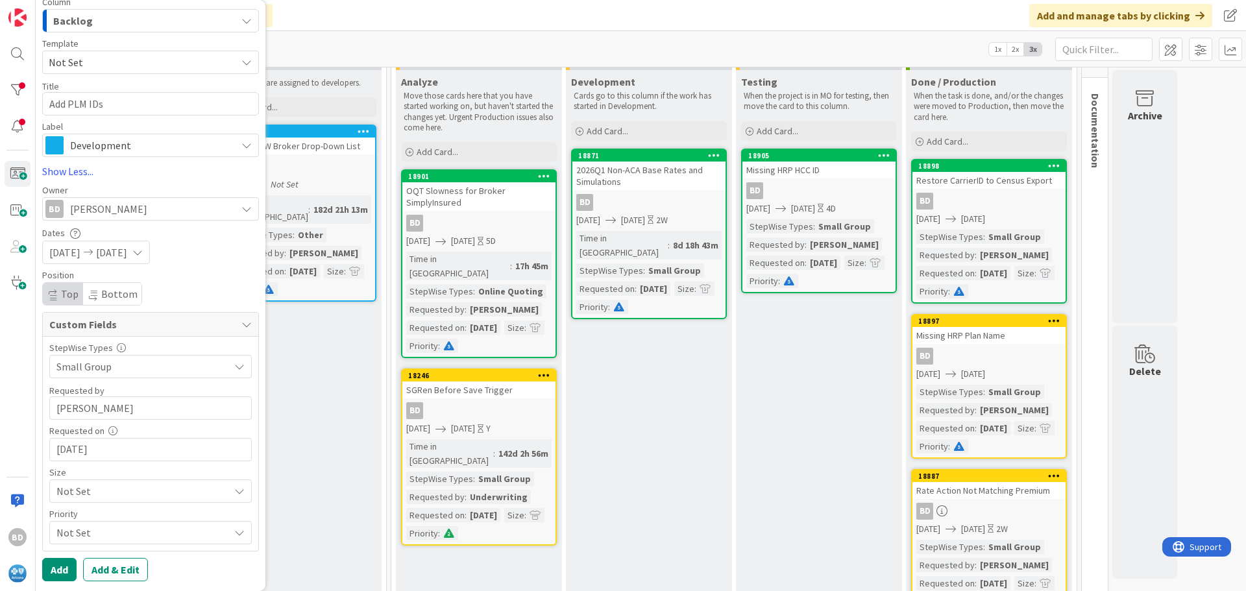
scroll to position [80, 0]
click at [103, 376] on span "Not Set" at bounding box center [139, 367] width 166 height 18
click at [103, 390] on span "Small" at bounding box center [168, 389] width 151 height 19
click at [86, 376] on span "Not Set" at bounding box center [139, 367] width 166 height 18
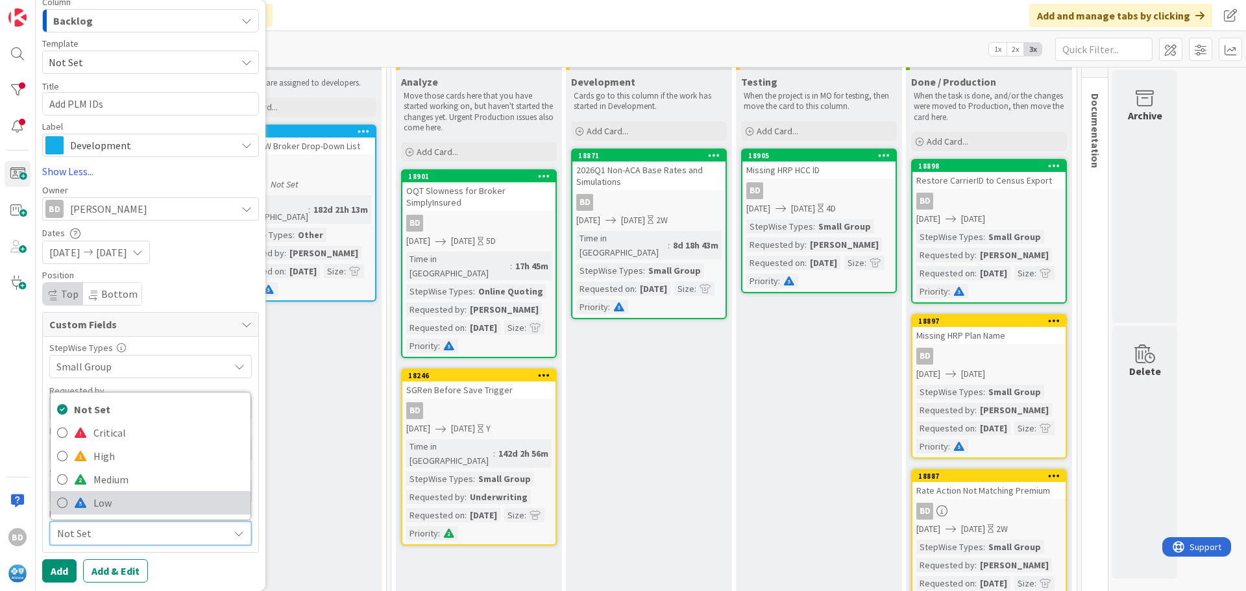
click at [90, 506] on link "Low" at bounding box center [151, 502] width 200 height 23
type textarea "x"
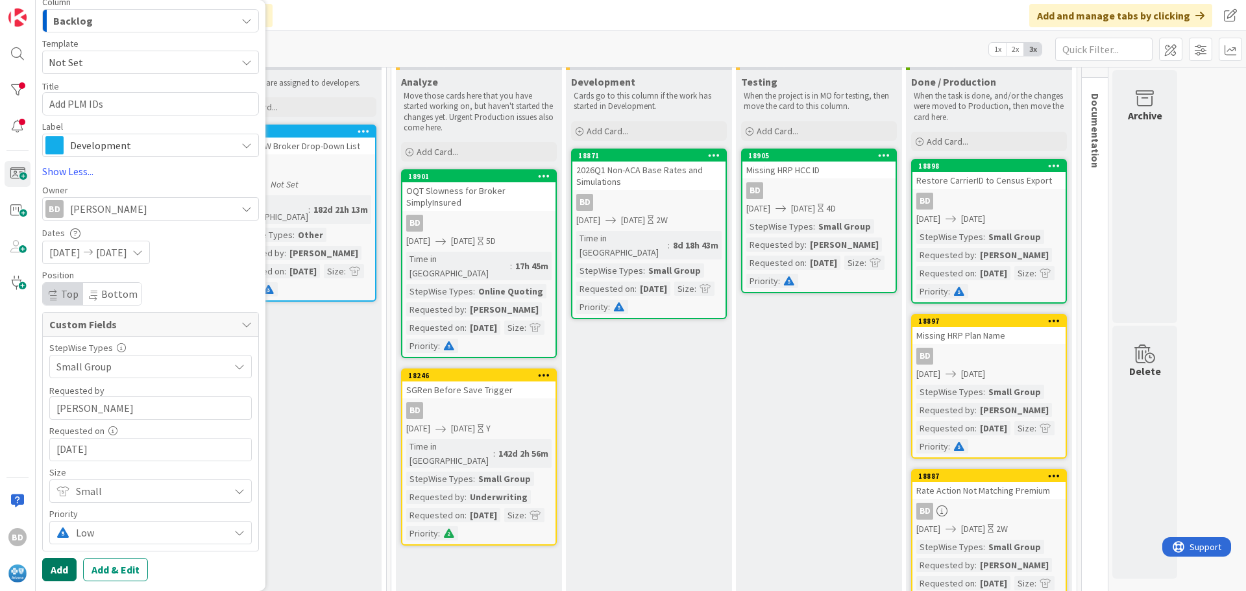
click at [60, 571] on button "Add" at bounding box center [59, 569] width 34 height 23
